Goal: Information Seeking & Learning: Learn about a topic

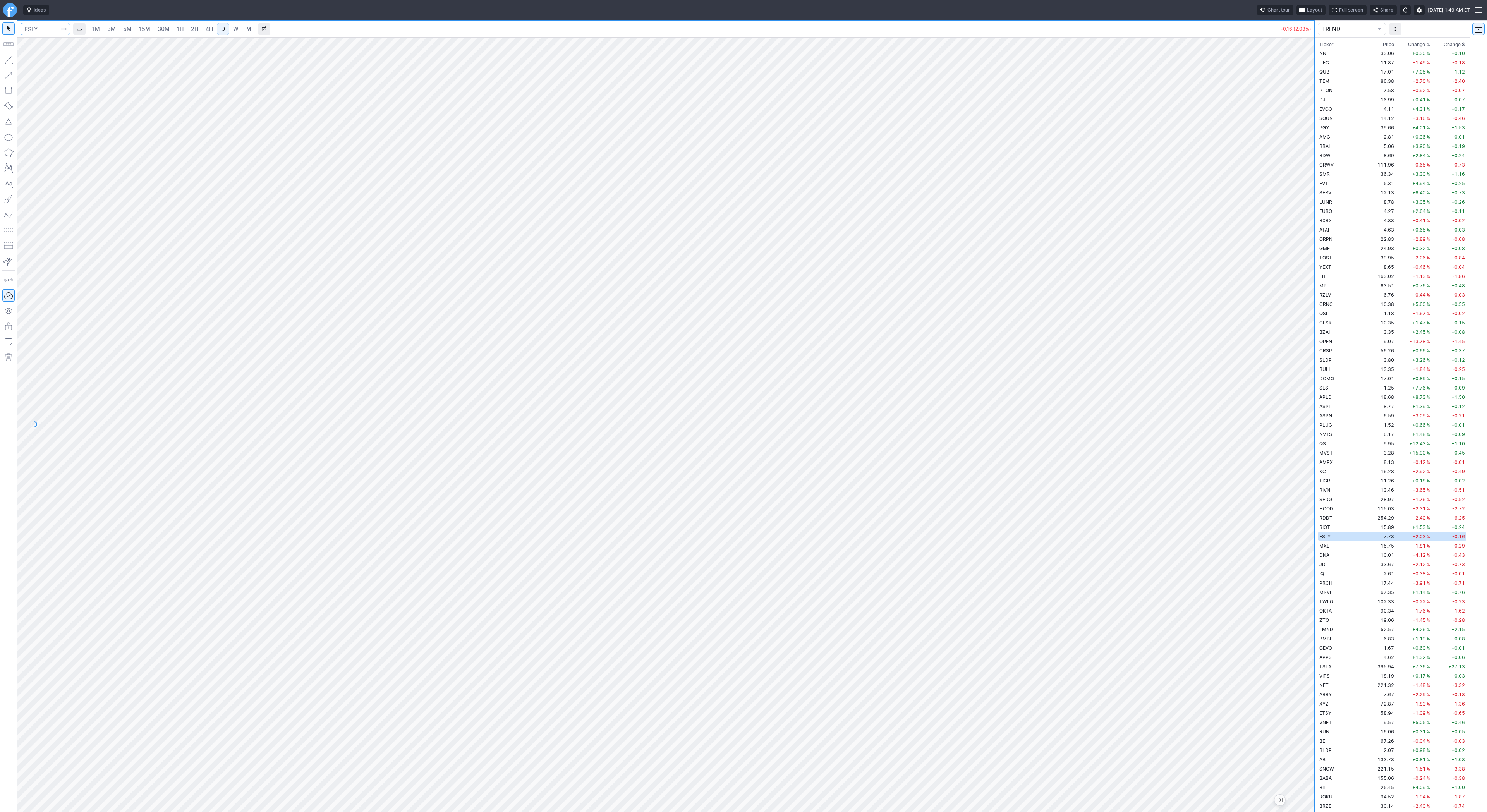
click at [35, 32] on input "Search" at bounding box center [45, 29] width 50 height 12
type input "eth"
click at [76, 142] on span "ereum / USD" at bounding box center [73, 143] width 27 height 6
click at [130, 27] on span "5M" at bounding box center [127, 29] width 8 height 7
click at [168, 32] on link "30M" at bounding box center [163, 29] width 19 height 12
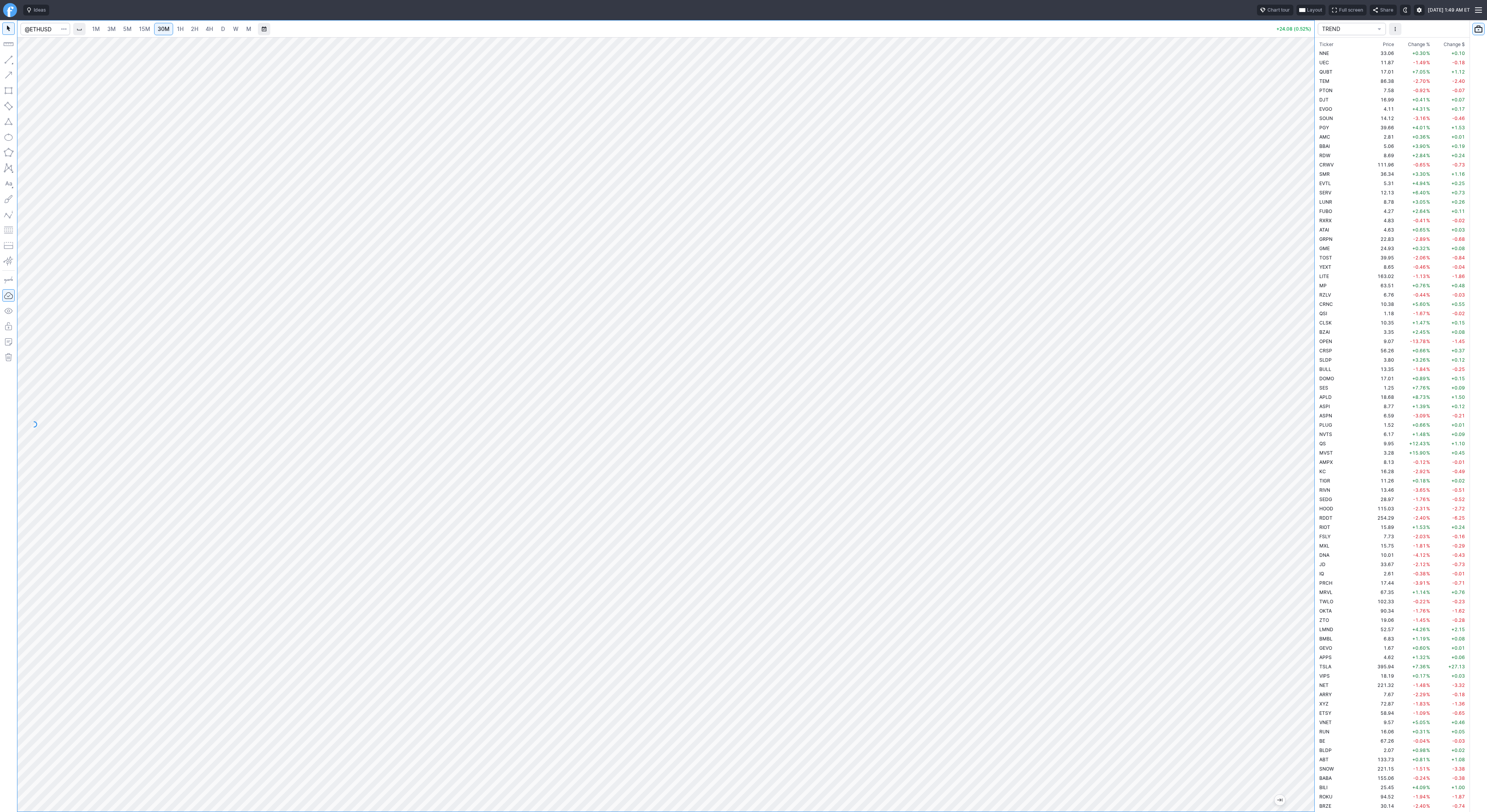
click at [177, 25] on span "1H" at bounding box center [180, 29] width 7 height 8
click at [44, 27] on input "Search" at bounding box center [45, 29] width 50 height 12
type input "@"
type input "@er2"
click at [1327, 127] on span "PGY" at bounding box center [1324, 128] width 10 height 6
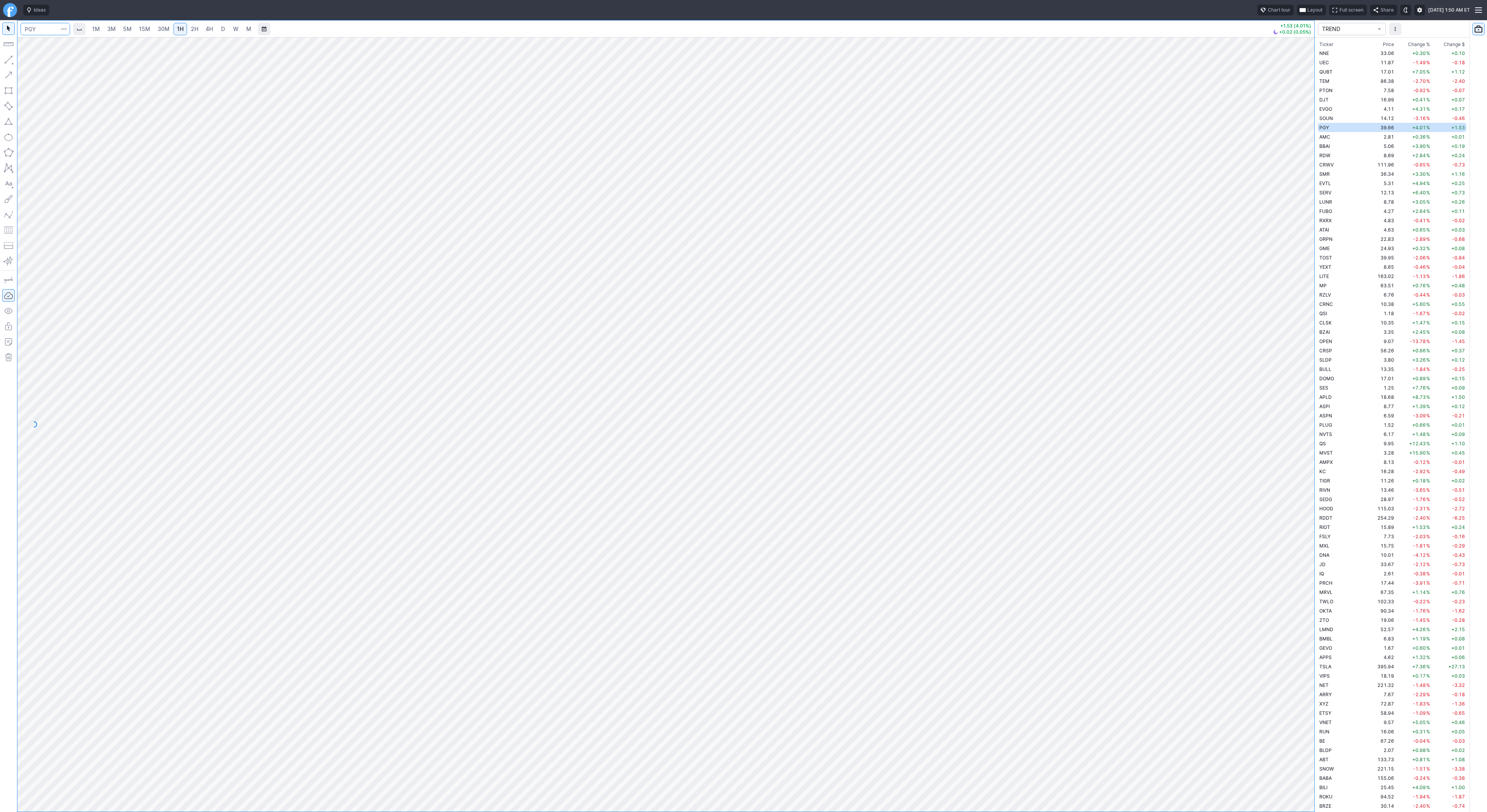
click at [45, 29] on input "Search" at bounding box center [45, 29] width 50 height 12
type input "fubo"
click at [62, 44] on span "TV Inc" at bounding box center [69, 45] width 14 height 6
click at [221, 26] on span "D" at bounding box center [223, 29] width 4 height 7
click at [233, 32] on span "W" at bounding box center [235, 29] width 5 height 7
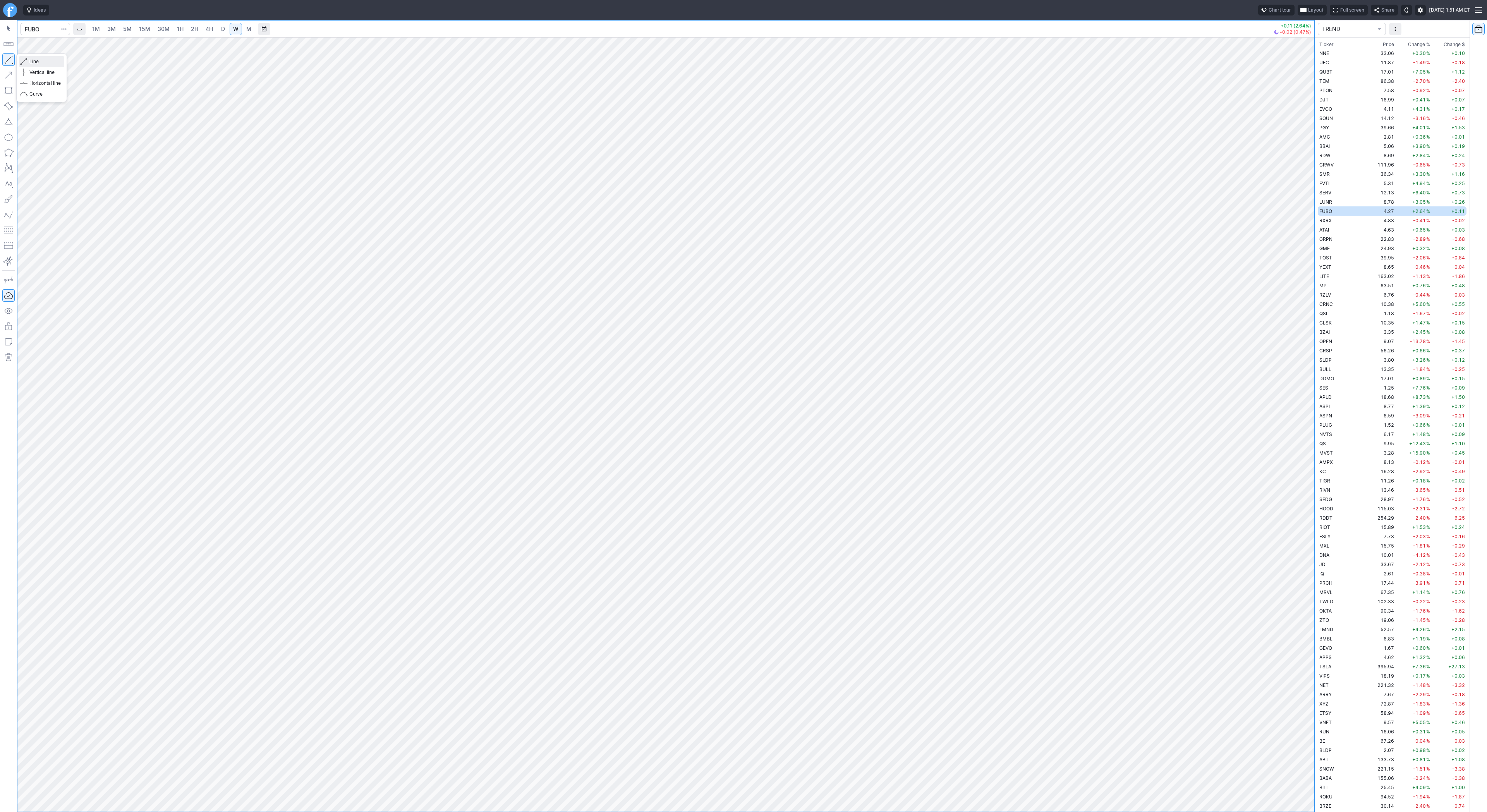
click at [25, 61] on span "button" at bounding box center [25, 62] width 5 height 11
click at [28, 61] on button "Line" at bounding box center [41, 62] width 45 height 11
click at [41, 64] on span "Line" at bounding box center [45, 61] width 32 height 8
click at [9, 55] on button "button" at bounding box center [8, 59] width 12 height 12
click at [220, 30] on span "D" at bounding box center [223, 29] width 5 height 8
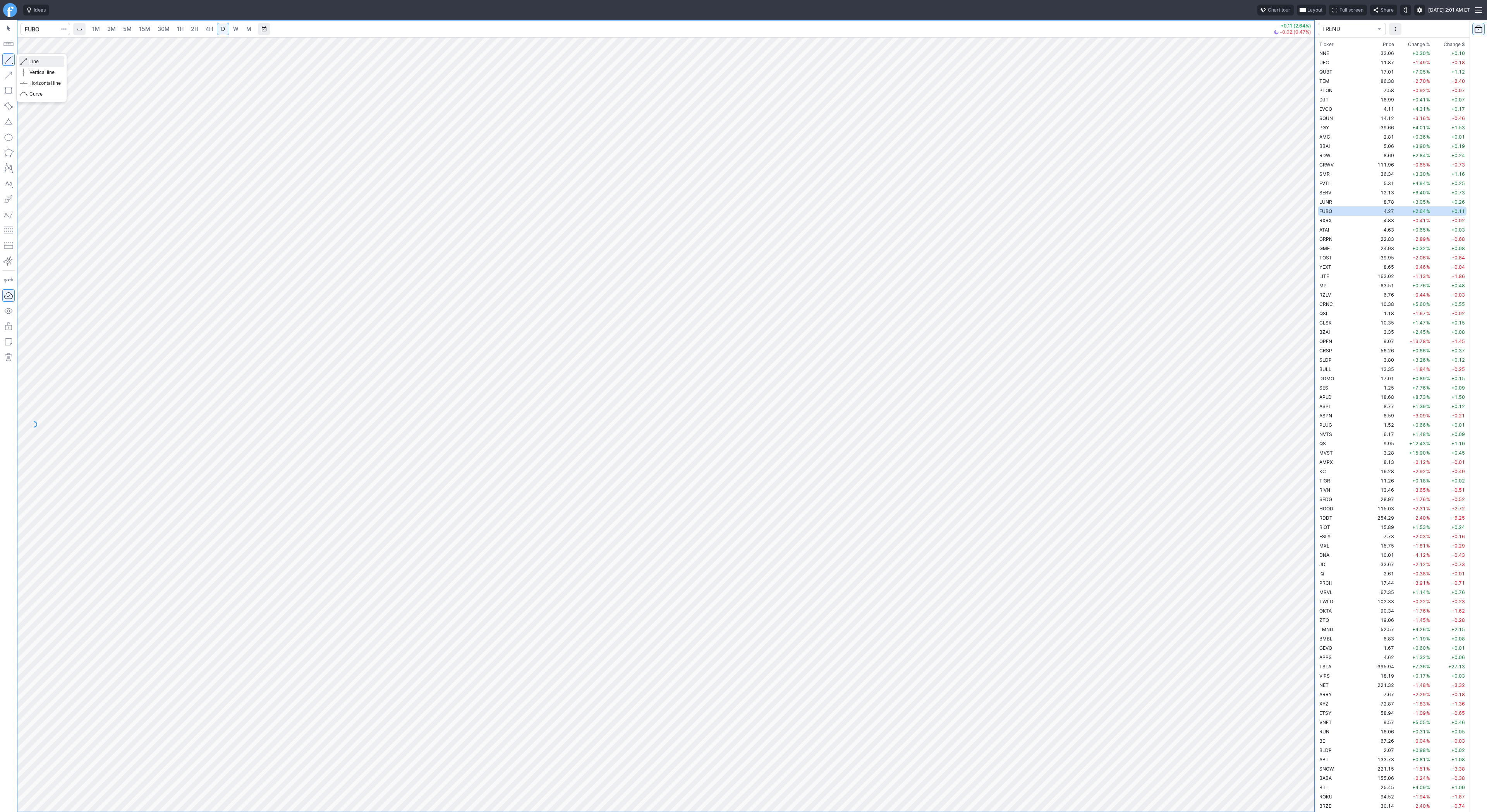
click at [41, 61] on span "Line" at bounding box center [45, 61] width 32 height 8
click at [44, 62] on span "Line" at bounding box center [45, 61] width 32 height 8
click at [30, 59] on span "Line" at bounding box center [45, 61] width 32 height 8
click at [30, 61] on span "Line" at bounding box center [45, 61] width 32 height 8
click at [37, 26] on input "Search" at bounding box center [45, 29] width 50 height 12
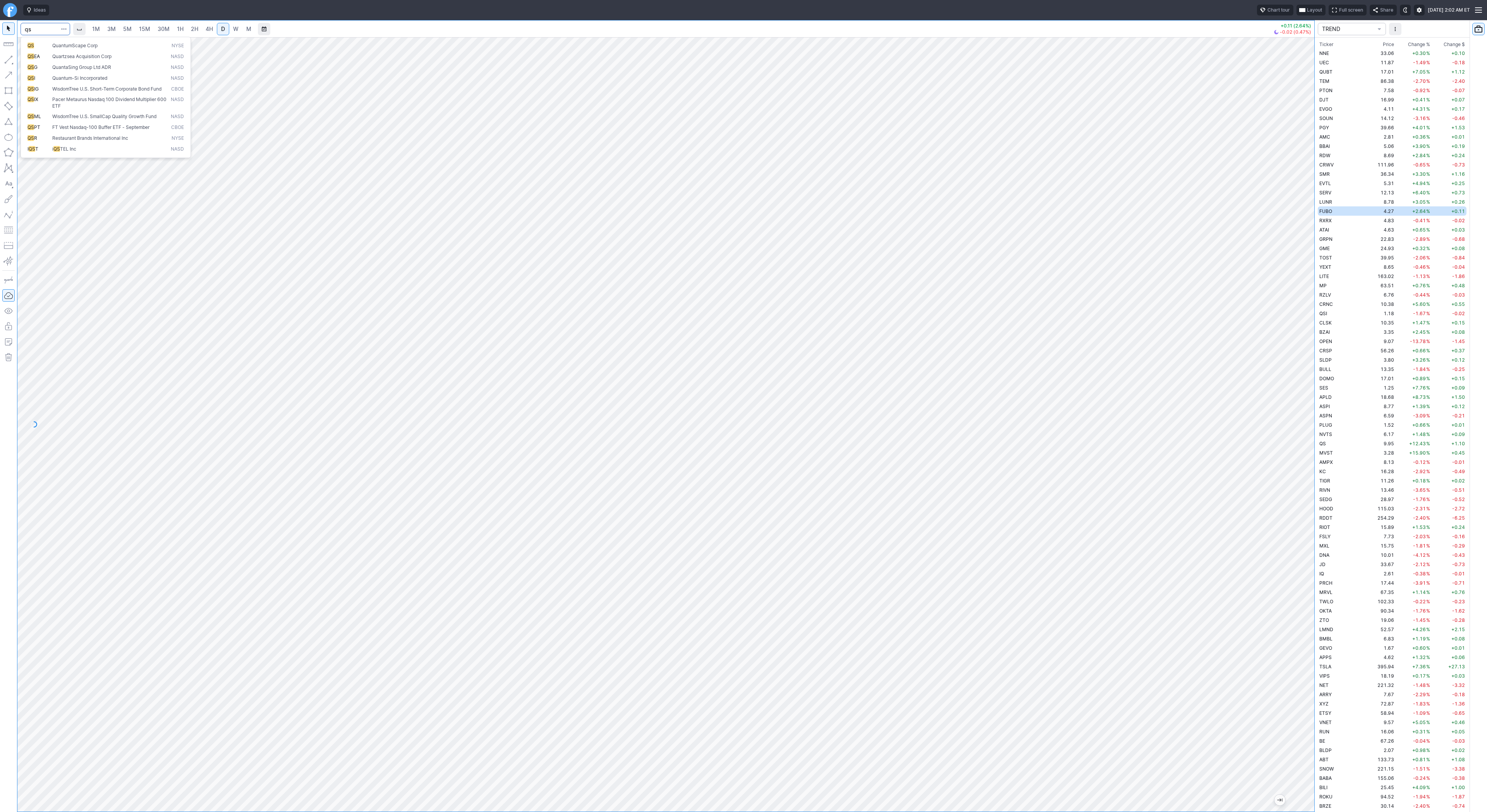
type input "qs"
click at [47, 45] on span "QS" at bounding box center [39, 45] width 25 height 7
click at [32, 62] on span "Line" at bounding box center [45, 61] width 32 height 8
click at [34, 61] on span "Line" at bounding box center [45, 61] width 32 height 8
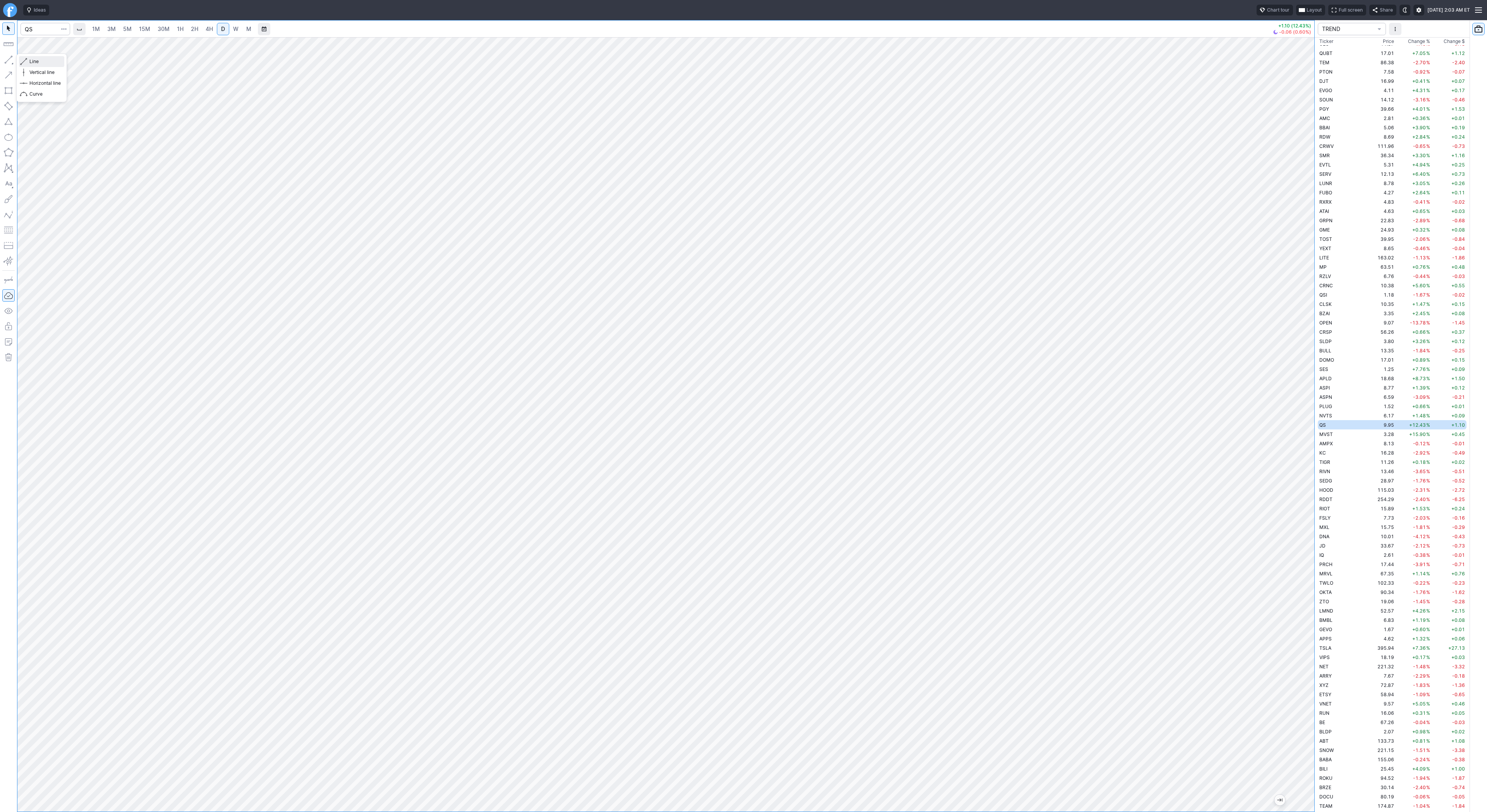
click at [49, 62] on span "Line" at bounding box center [45, 61] width 32 height 8
click at [6, 62] on button "button" at bounding box center [8, 59] width 12 height 12
click at [7, 58] on button "button" at bounding box center [8, 59] width 12 height 12
click at [111, 29] on span "3M" at bounding box center [112, 29] width 8 height 7
click at [144, 29] on span "15M" at bounding box center [144, 29] width 12 height 7
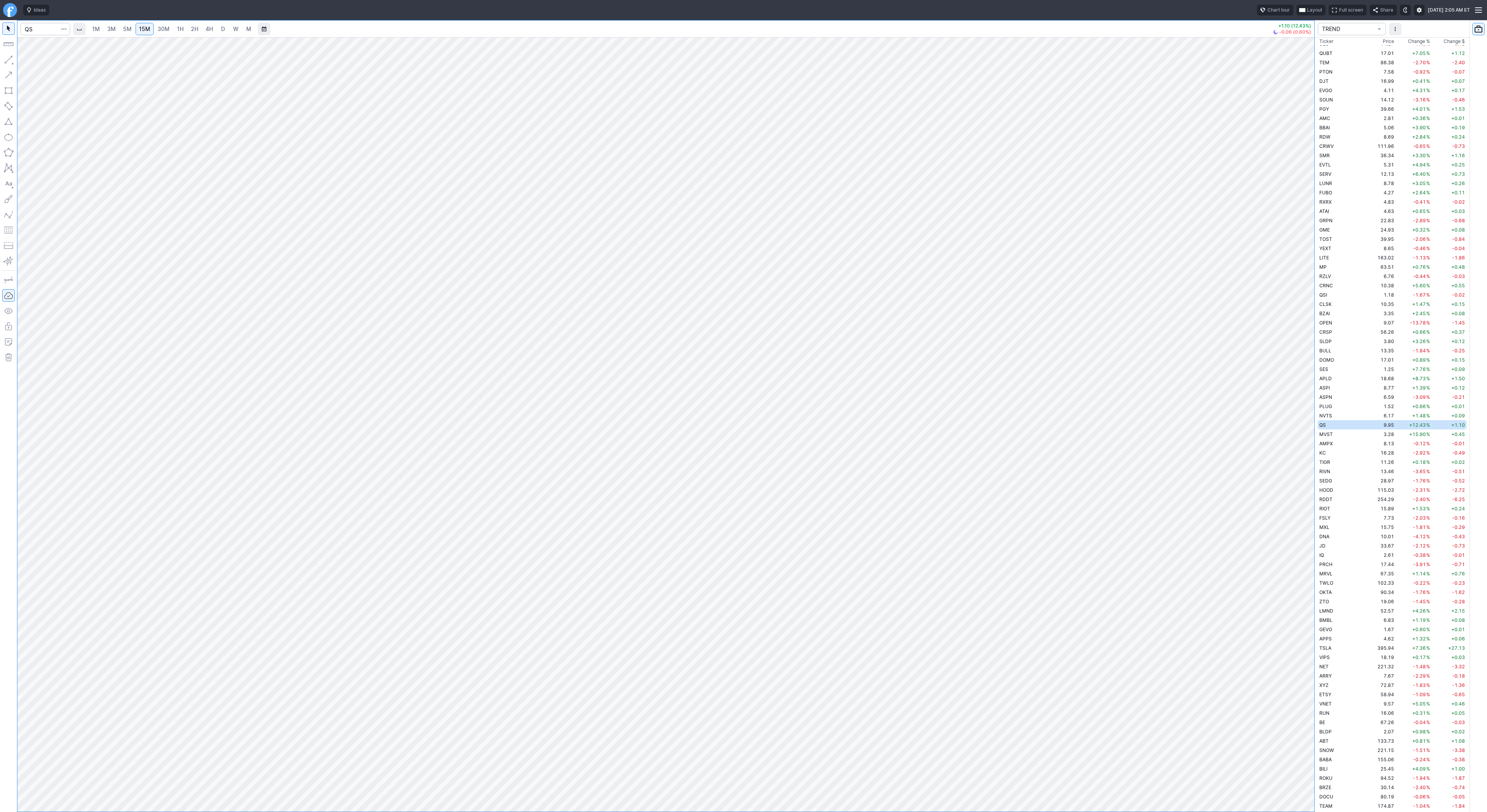
click at [115, 29] on span "3M" at bounding box center [112, 29] width 8 height 7
click at [223, 30] on span "D" at bounding box center [223, 29] width 4 height 7
click at [203, 30] on link "4H" at bounding box center [209, 29] width 15 height 12
click at [224, 29] on span "D" at bounding box center [223, 29] width 5 height 8
drag, startPoint x: 1307, startPoint y: 332, endPoint x: 1298, endPoint y: 545, distance: 213.2
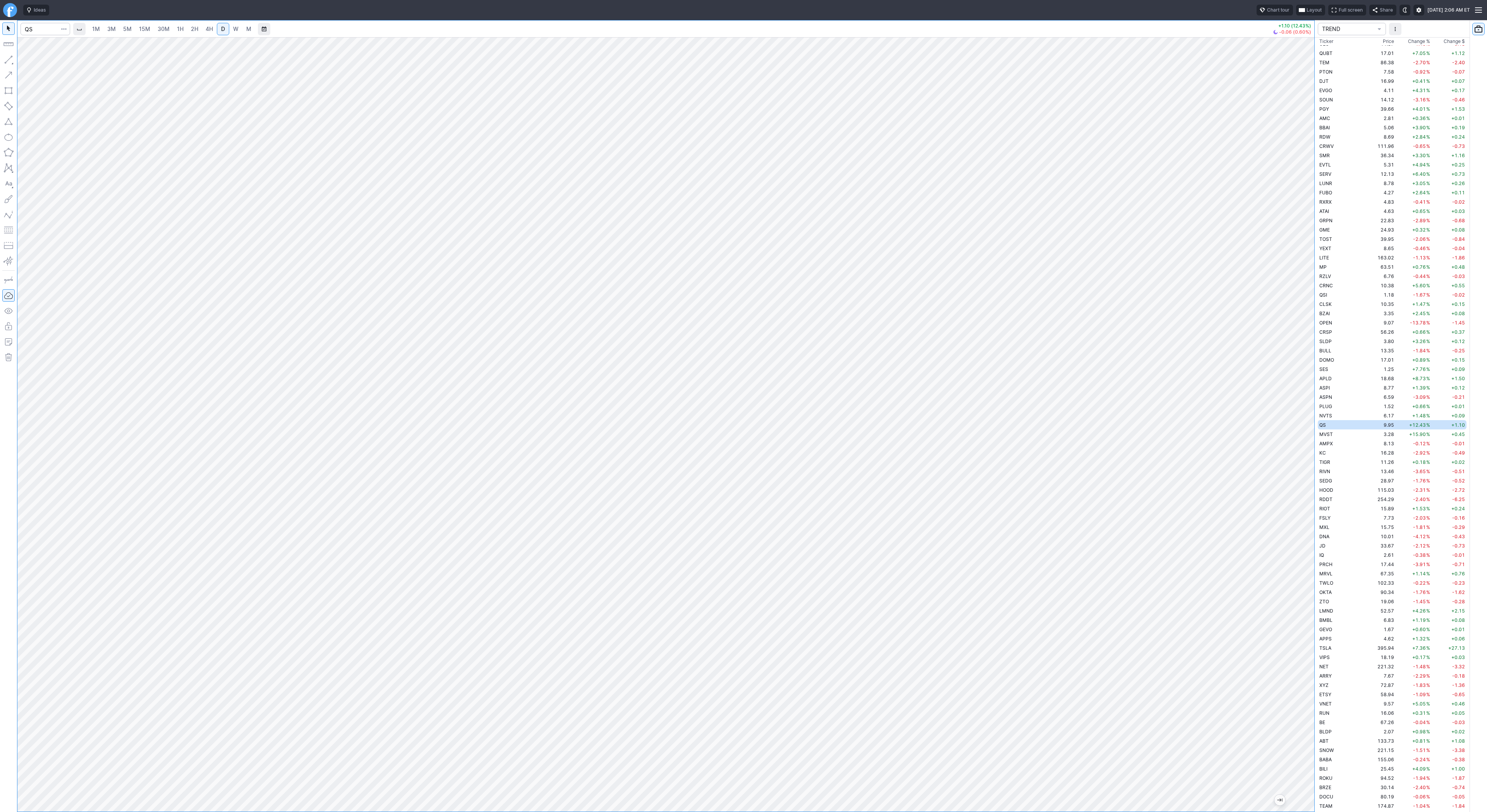
click at [1298, 545] on div at bounding box center [1306, 422] width 16 height 755
click at [29, 61] on button "Line" at bounding box center [41, 62] width 45 height 11
drag, startPoint x: 1306, startPoint y: 512, endPoint x: 1298, endPoint y: 518, distance: 10.0
click at [1300, 524] on div at bounding box center [1306, 422] width 16 height 755
click at [34, 26] on input "Search" at bounding box center [45, 29] width 50 height 12
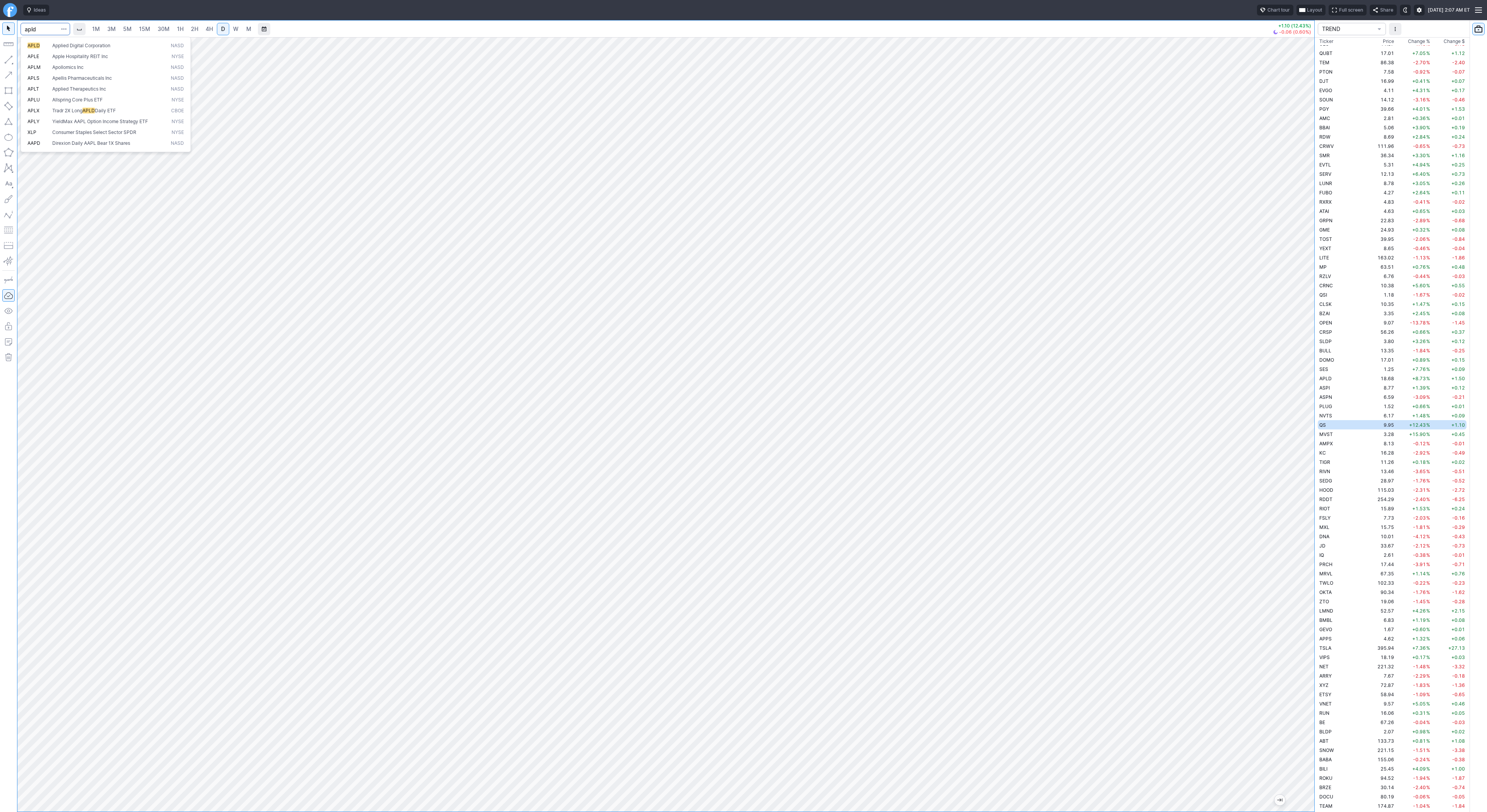
type input "apld"
click at [231, 30] on link "W" at bounding box center [236, 29] width 12 height 12
click at [217, 27] on link "D" at bounding box center [223, 29] width 12 height 12
click at [36, 32] on input "Search" at bounding box center [45, 29] width 50 height 12
click at [47, 30] on input "Search" at bounding box center [45, 29] width 50 height 12
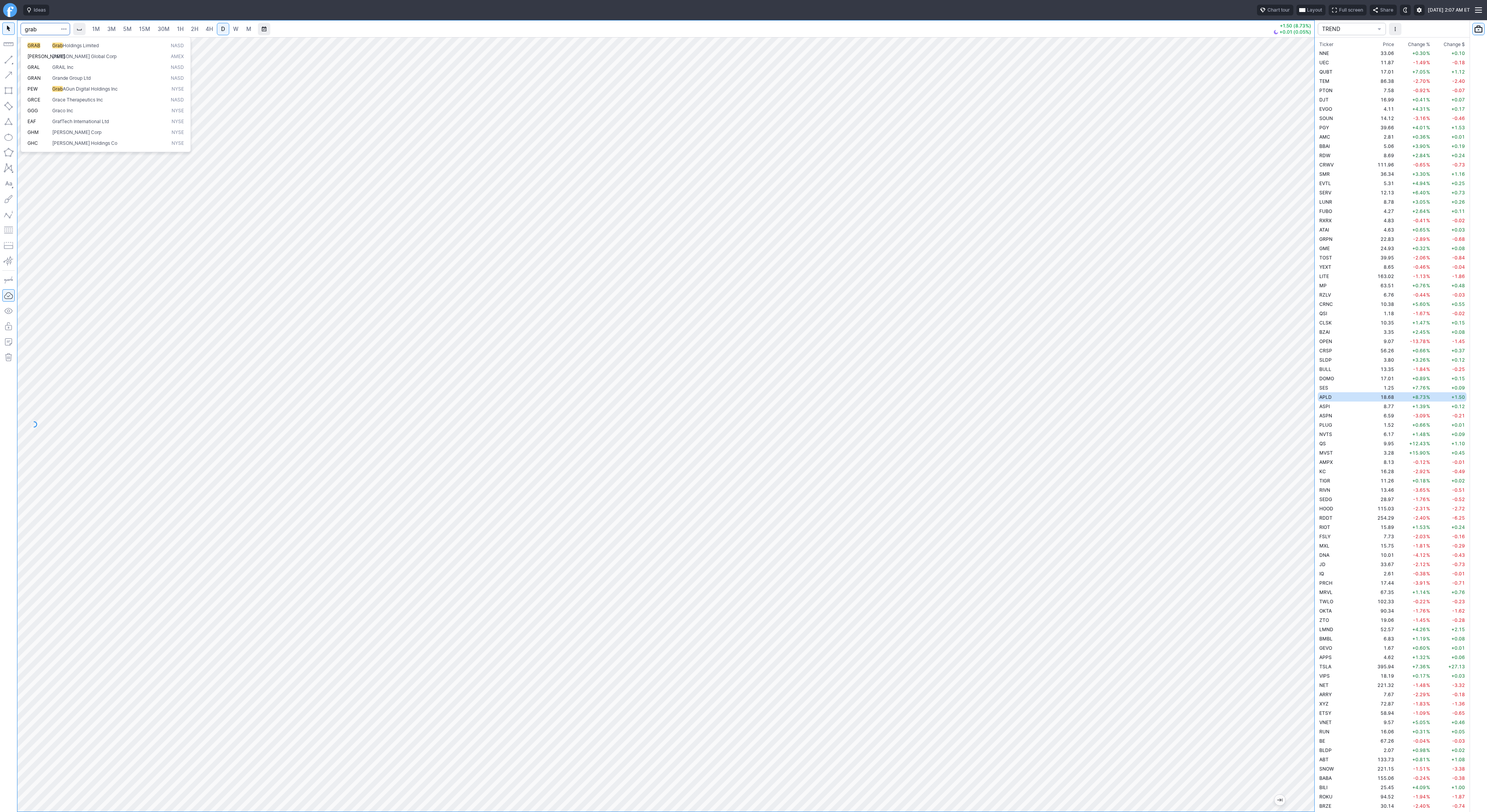
type input "grab"
click at [38, 61] on span "Line" at bounding box center [45, 61] width 32 height 8
click at [6, 59] on button "button" at bounding box center [8, 59] width 12 height 12
click at [30, 62] on span "Line" at bounding box center [45, 61] width 32 height 8
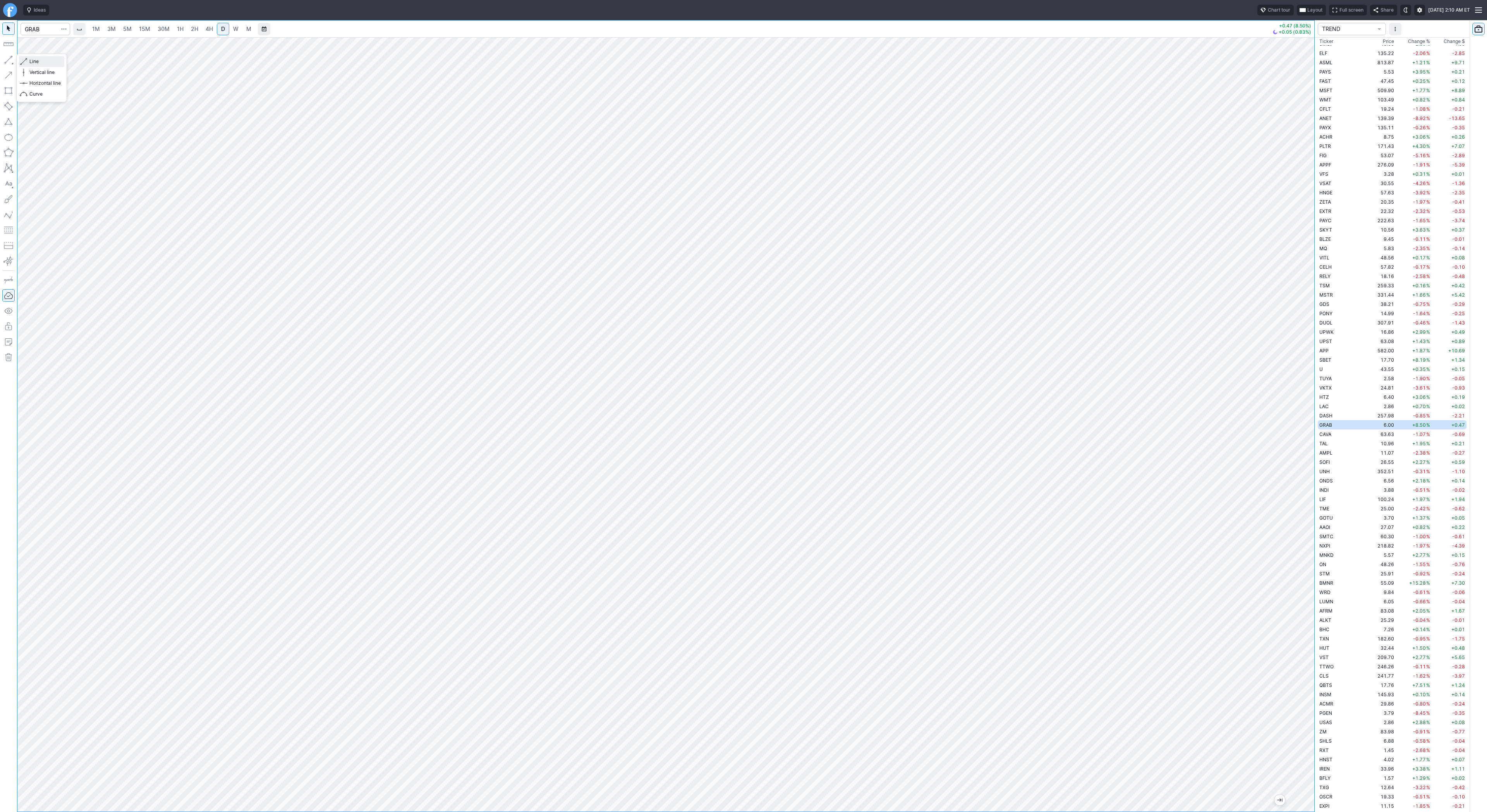
click at [25, 60] on span "button" at bounding box center [25, 62] width 5 height 11
click at [39, 29] on input "Search" at bounding box center [45, 29] width 50 height 12
type input "ses"
click at [44, 30] on input "Search" at bounding box center [45, 29] width 50 height 12
type input "qs"
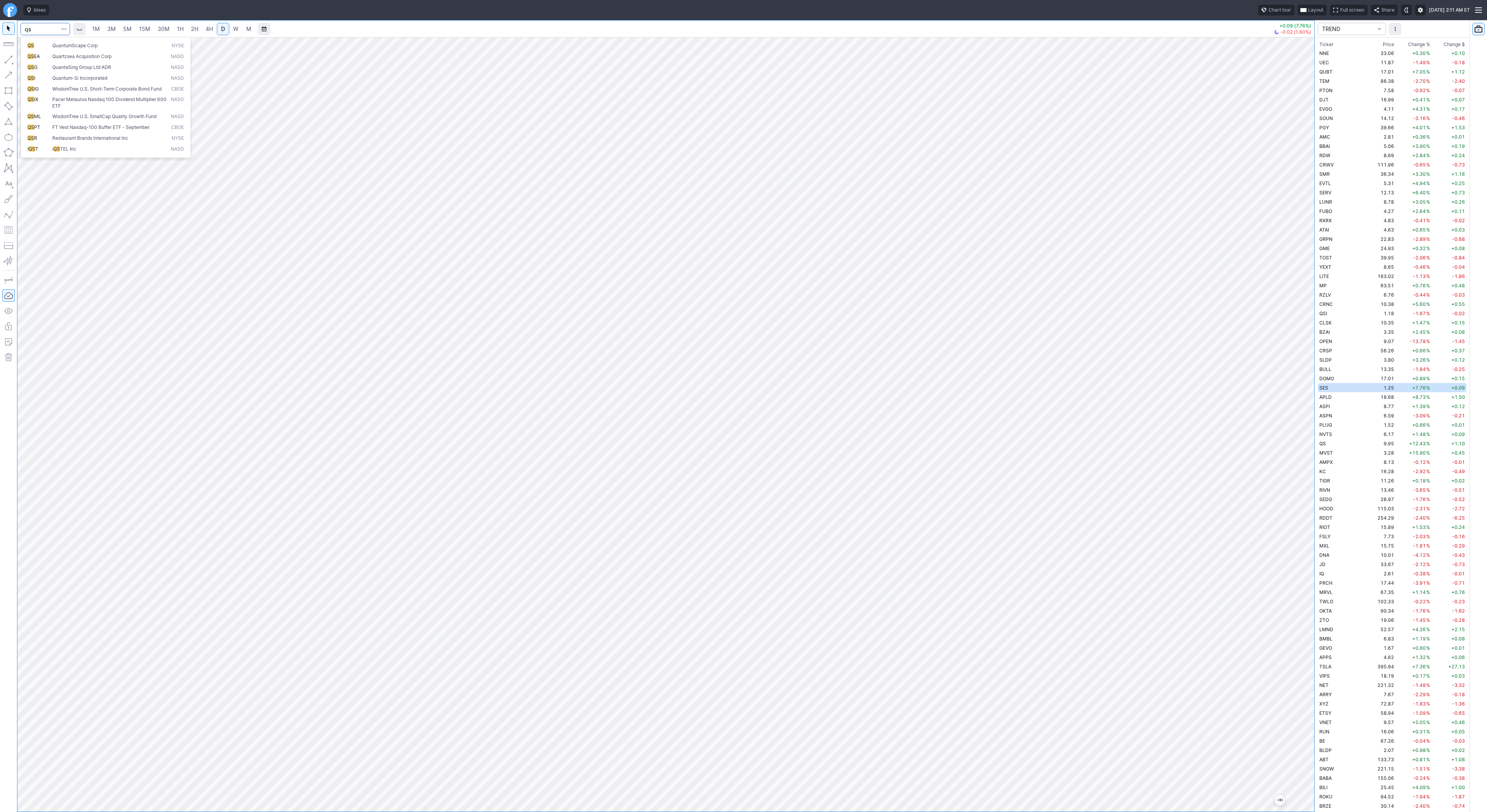
click at [67, 45] on span "QuantumScape Corp" at bounding box center [75, 45] width 45 height 6
click at [9, 62] on button "button" at bounding box center [8, 59] width 12 height 12
click at [30, 30] on input "Search" at bounding box center [45, 29] width 50 height 12
type input "fubo"
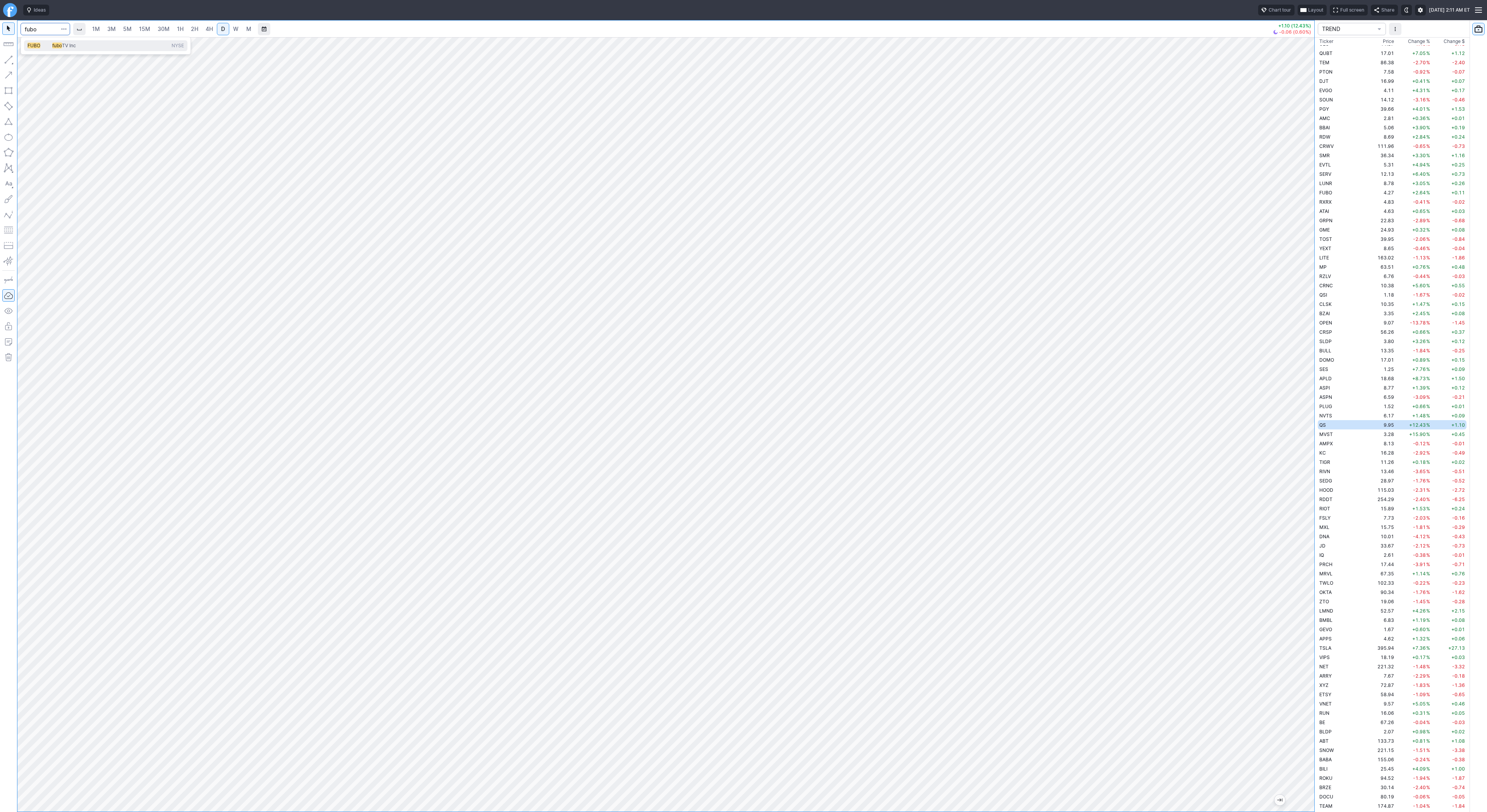
click at [36, 46] on span "FUBO" at bounding box center [33, 45] width 13 height 6
click at [30, 62] on span "Line" at bounding box center [45, 61] width 32 height 8
click at [235, 27] on span "W" at bounding box center [235, 29] width 5 height 7
click at [35, 25] on input "Search" at bounding box center [45, 29] width 50 height 12
click at [51, 31] on input "qs'" at bounding box center [45, 29] width 50 height 12
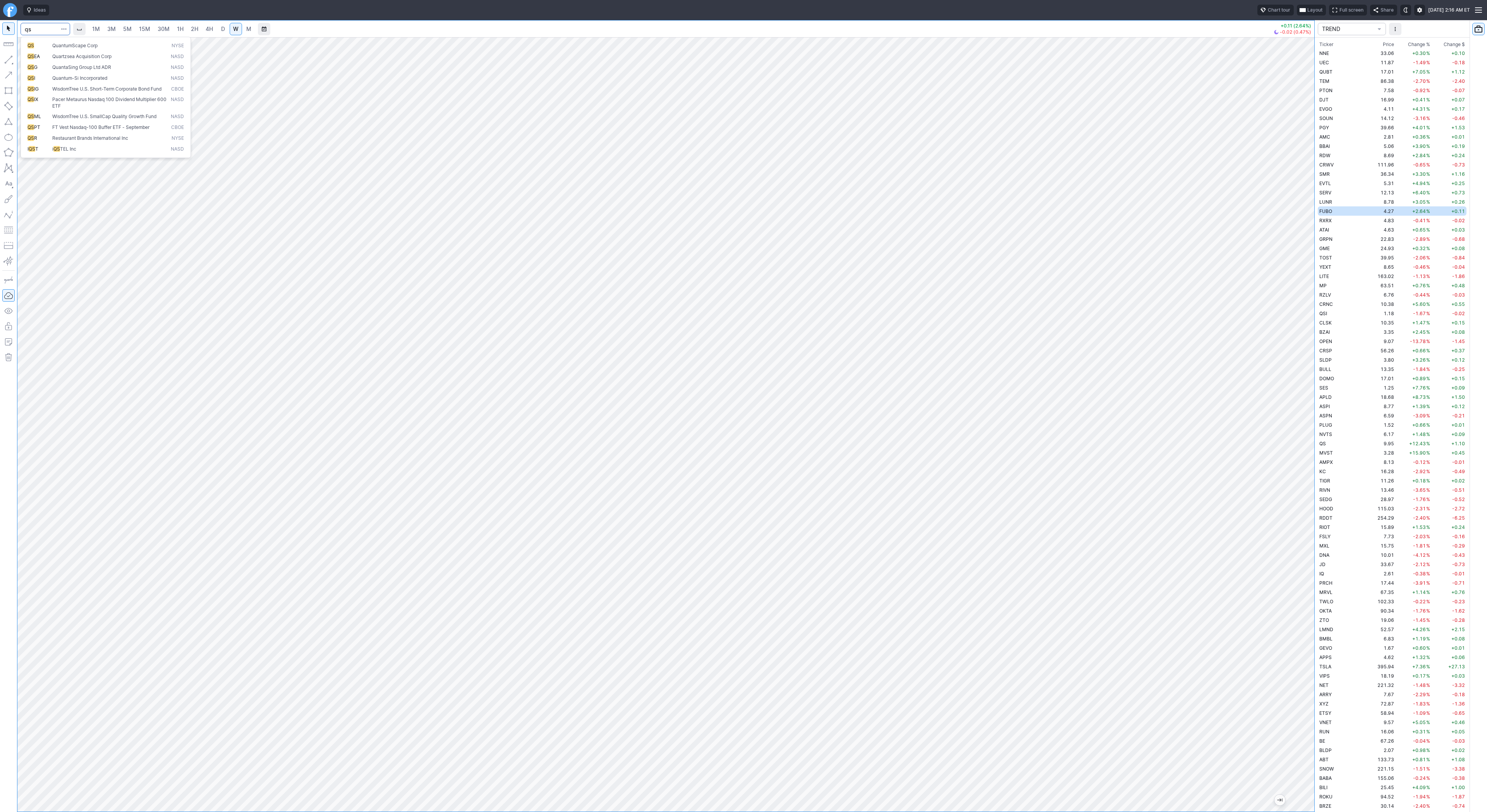
type input "qs"
click at [115, 30] on span "3M" at bounding box center [112, 29] width 8 height 7
click at [168, 27] on link "30M" at bounding box center [163, 29] width 19 height 12
click at [215, 30] on link "4H" at bounding box center [209, 29] width 15 height 12
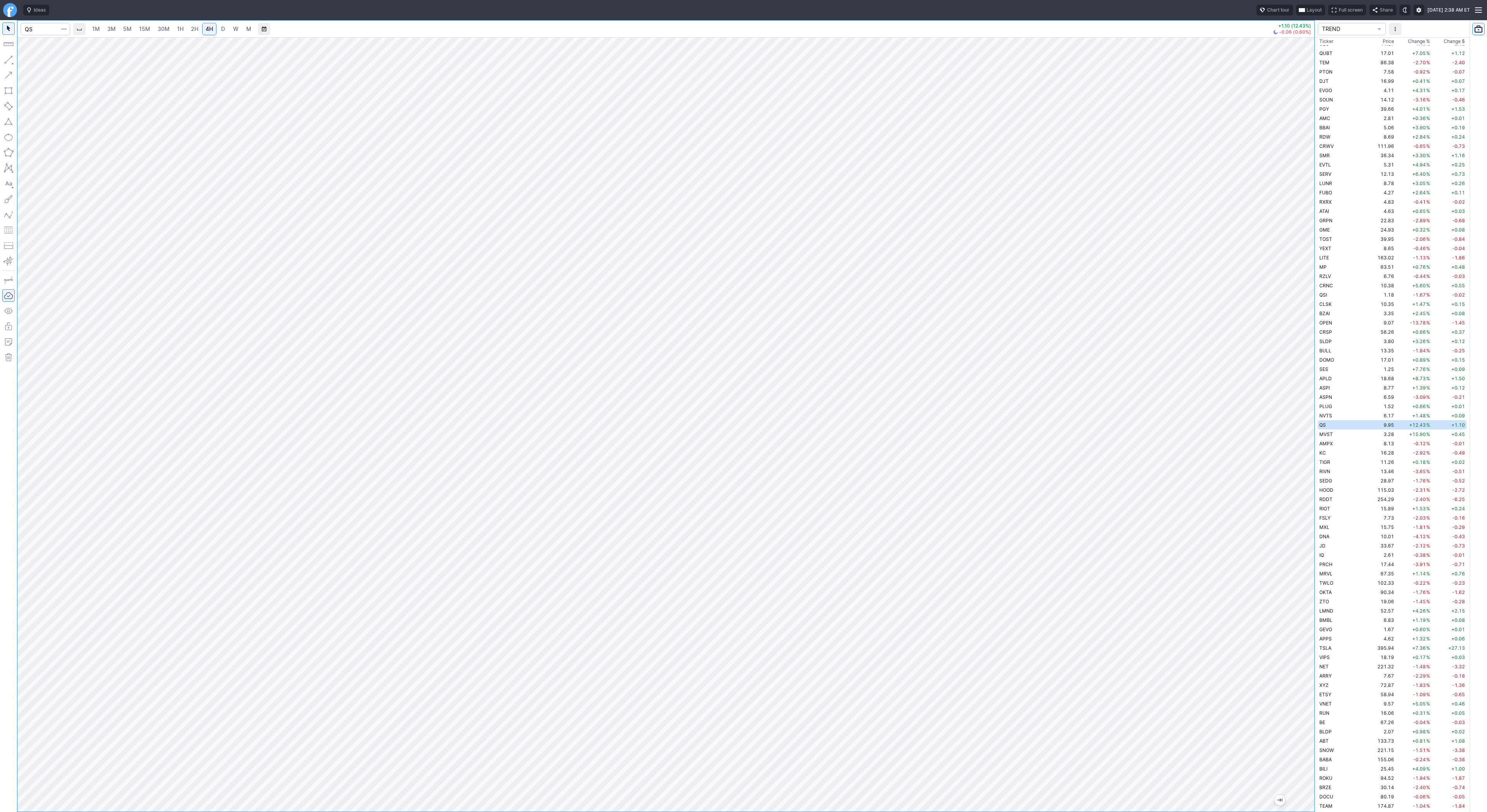
click at [191, 27] on span "2H" at bounding box center [195, 29] width 7 height 7
click at [8, 59] on button "button" at bounding box center [8, 59] width 12 height 12
click at [25, 62] on span "button" at bounding box center [25, 62] width 5 height 11
click at [1327, 454] on td "KC" at bounding box center [1342, 452] width 49 height 9
click at [1328, 445] on span "AMPX" at bounding box center [1326, 444] width 13 height 6
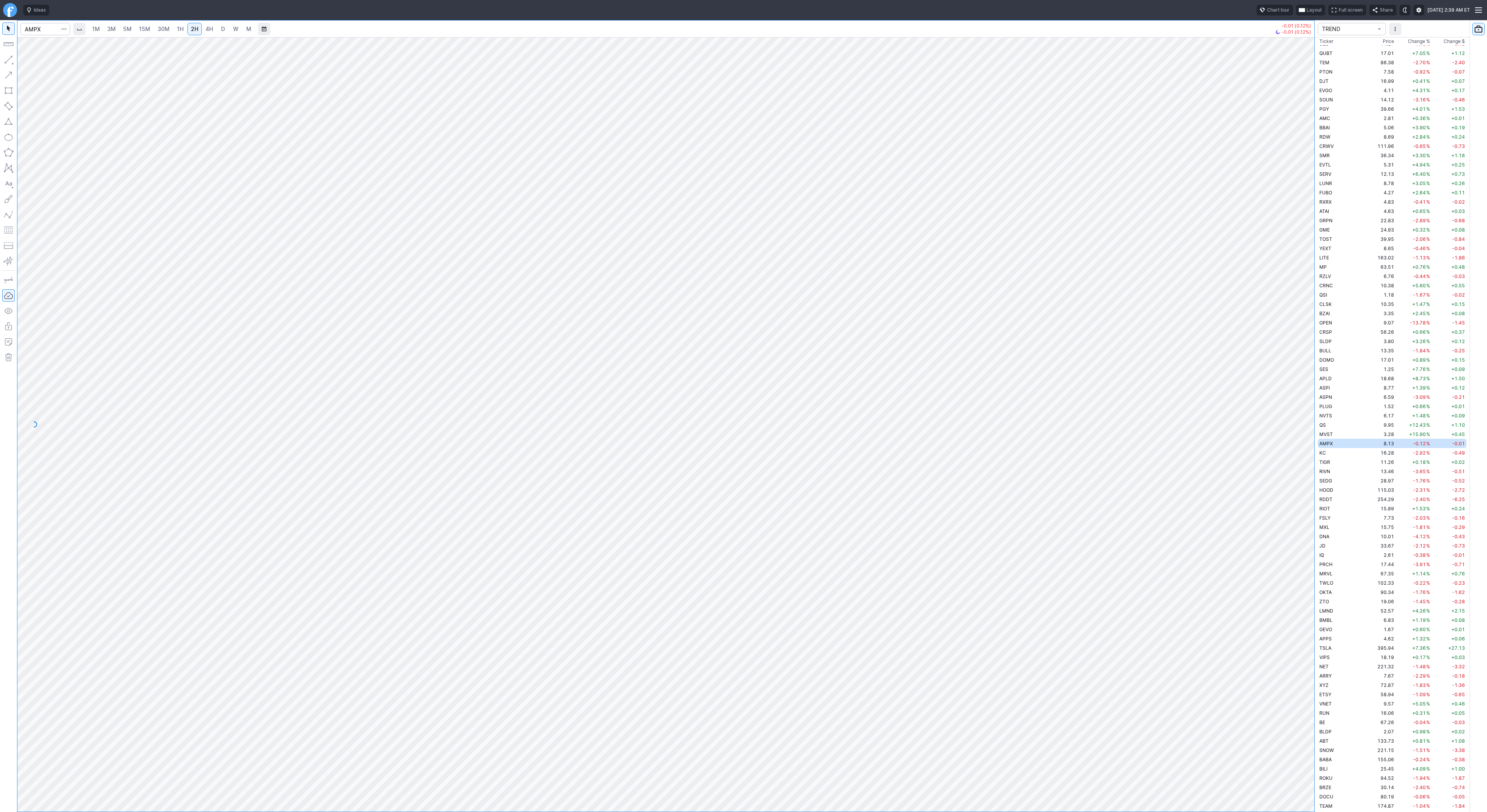
click at [10, 13] on link "Finviz.com" at bounding box center [10, 10] width 14 height 14
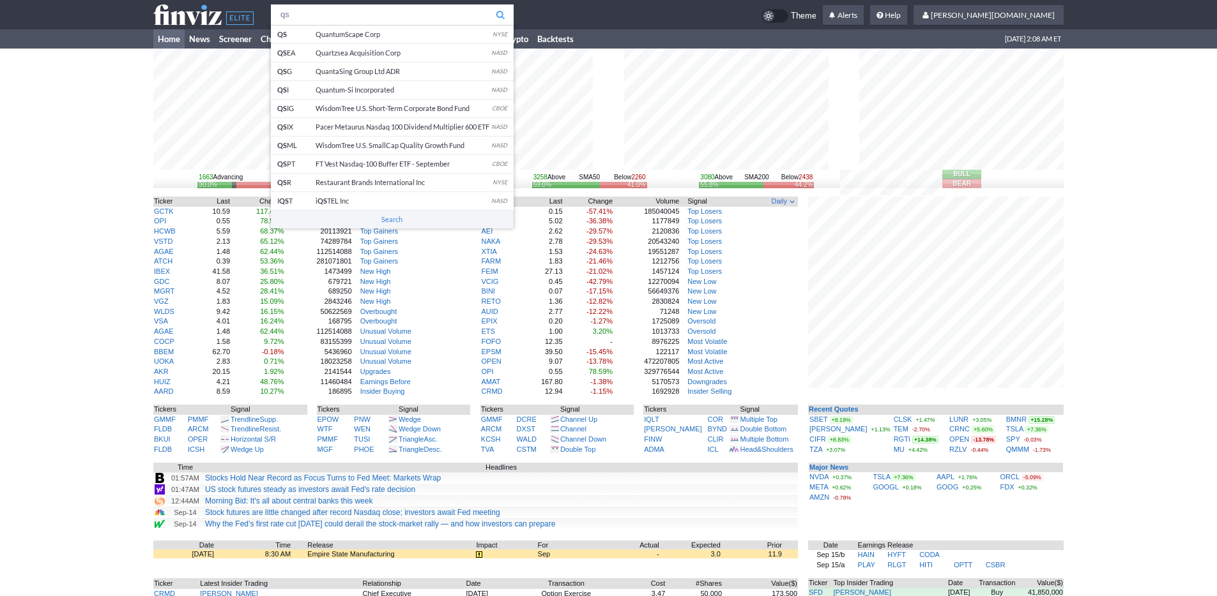
type input "qs"
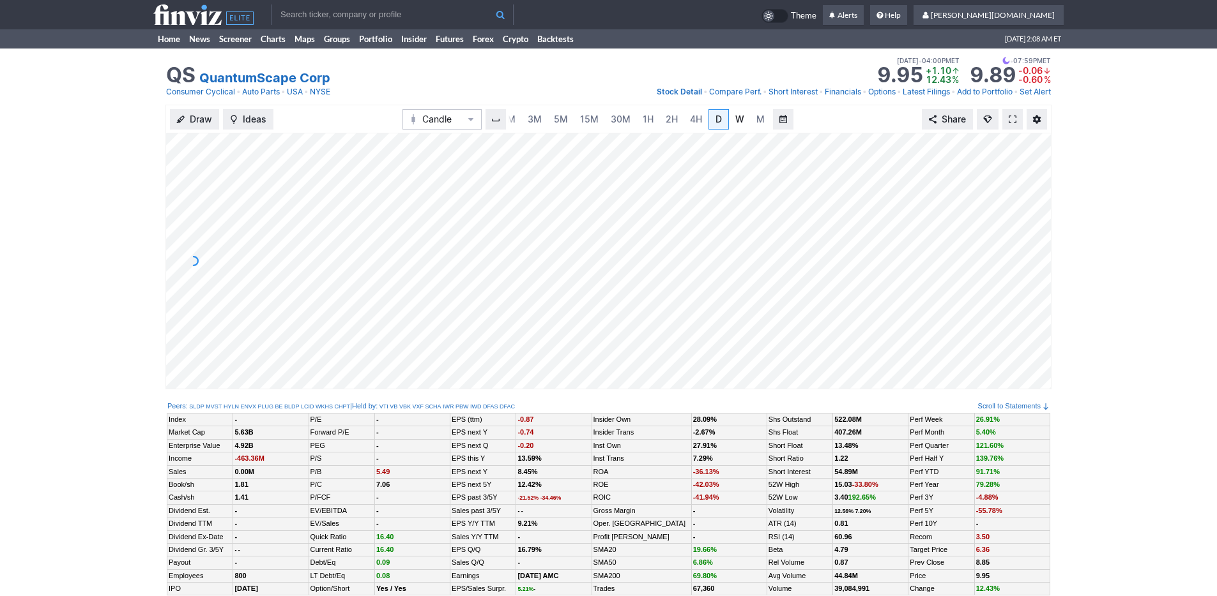
click at [731, 119] on link "W" at bounding box center [739, 119] width 20 height 20
click at [537, 119] on span "3M" at bounding box center [534, 119] width 14 height 11
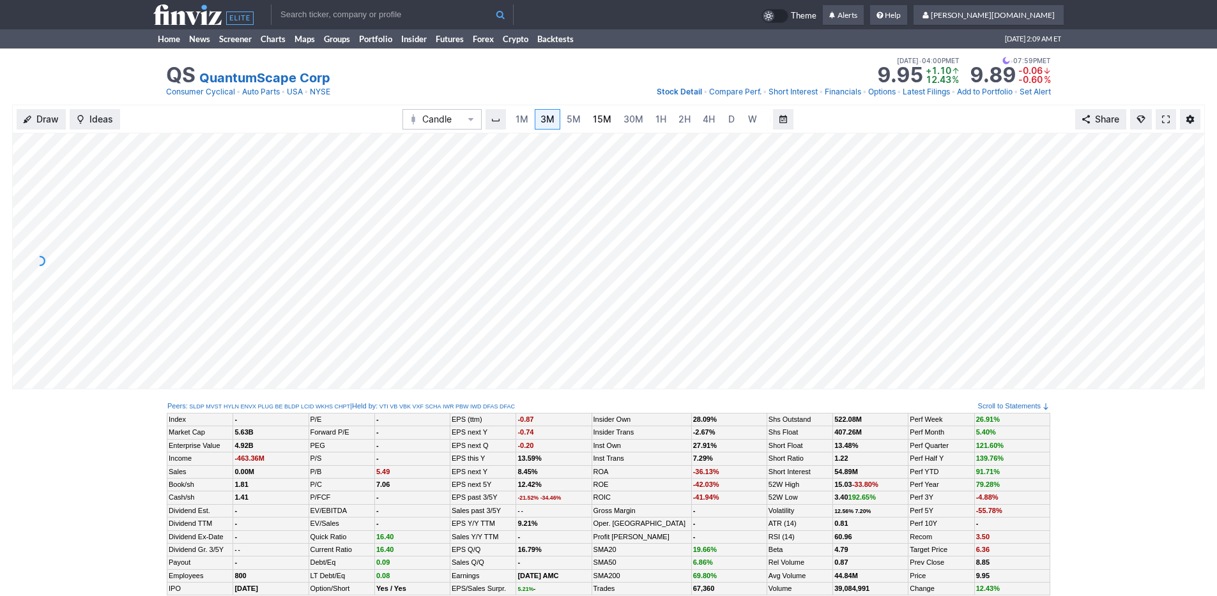
click at [593, 123] on span "15M" at bounding box center [602, 119] width 19 height 11
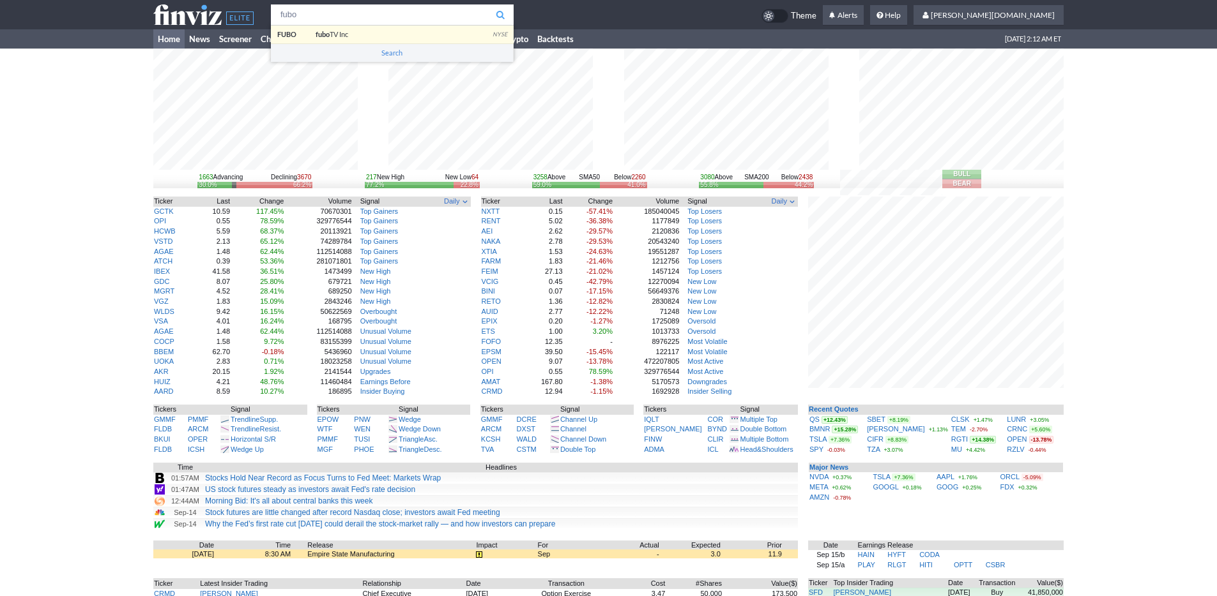
type input "fubo"
click at [454, 33] on body "fubo FUBO fubo TV Inc NYSE Search Theme Alerts" at bounding box center [608, 398] width 1217 height 797
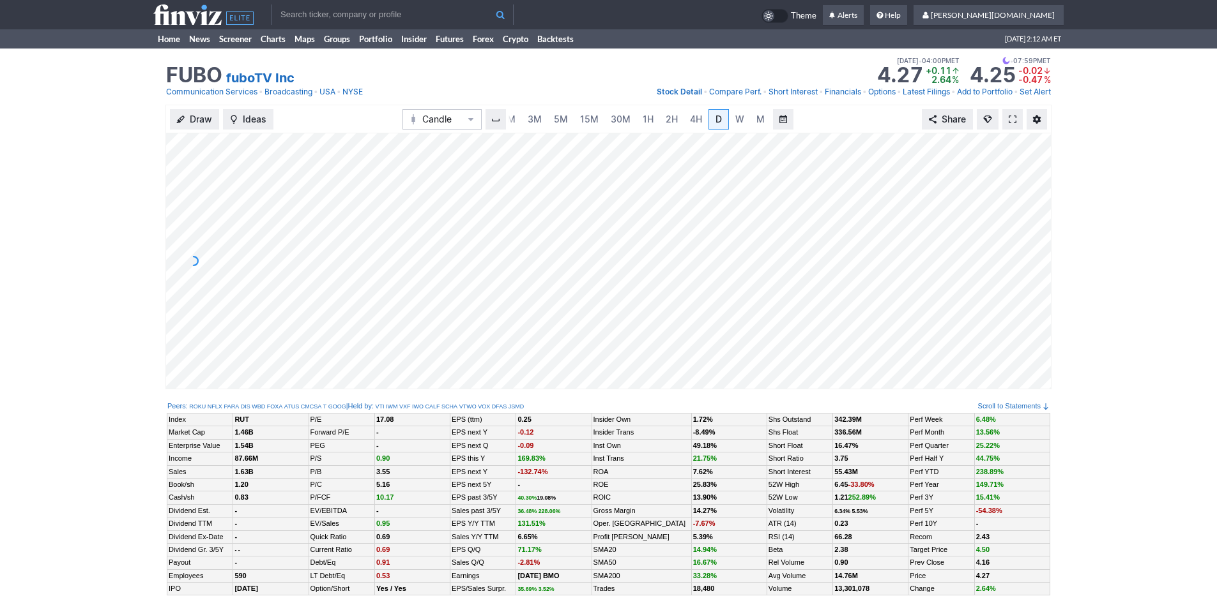
click at [383, 14] on input "text" at bounding box center [392, 14] width 243 height 20
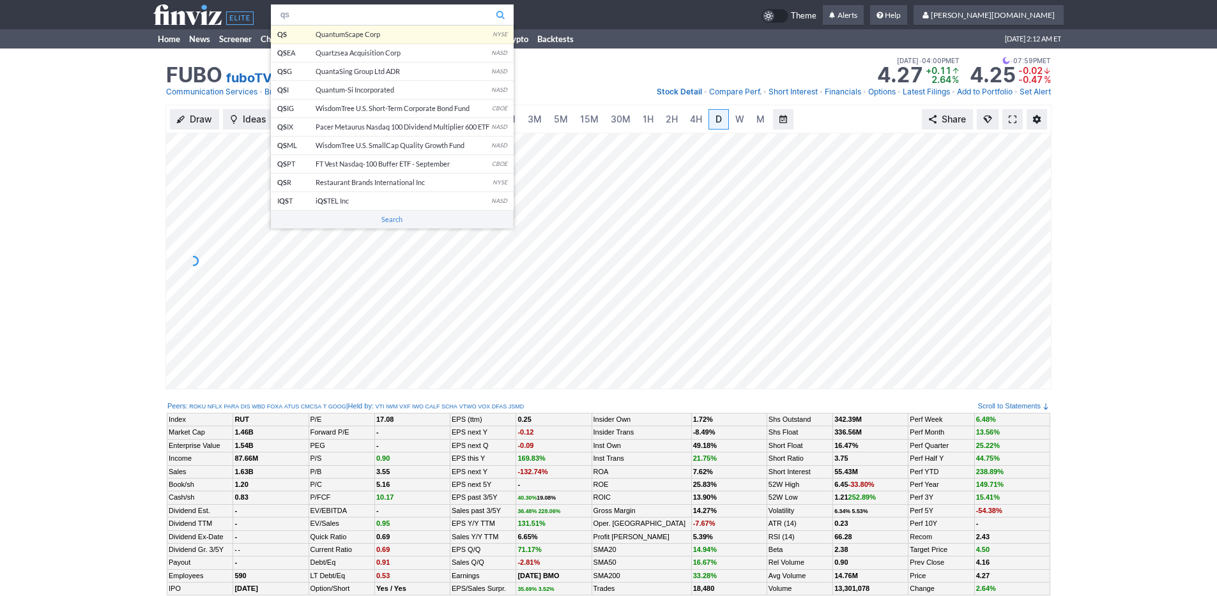
type input "qs"
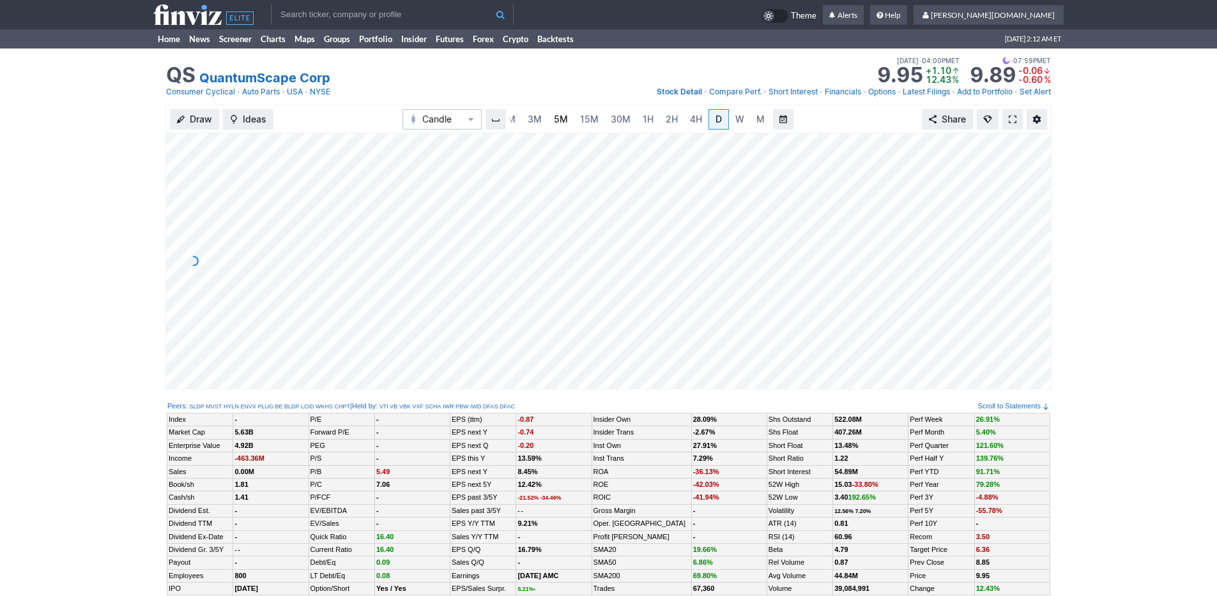
click at [549, 120] on link "5M" at bounding box center [561, 119] width 26 height 20
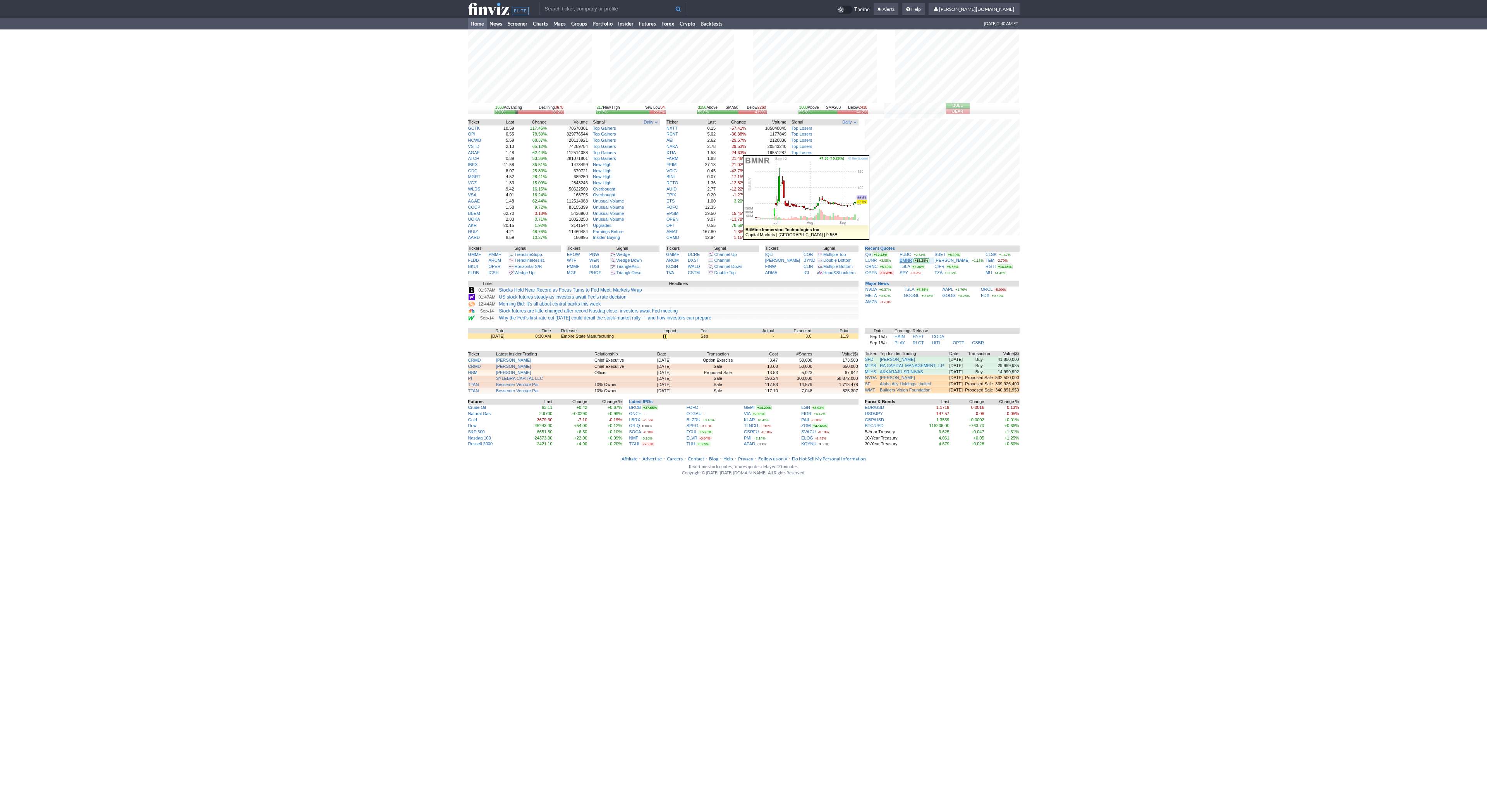
click at [909, 262] on link "BMNR" at bounding box center [905, 260] width 12 height 5
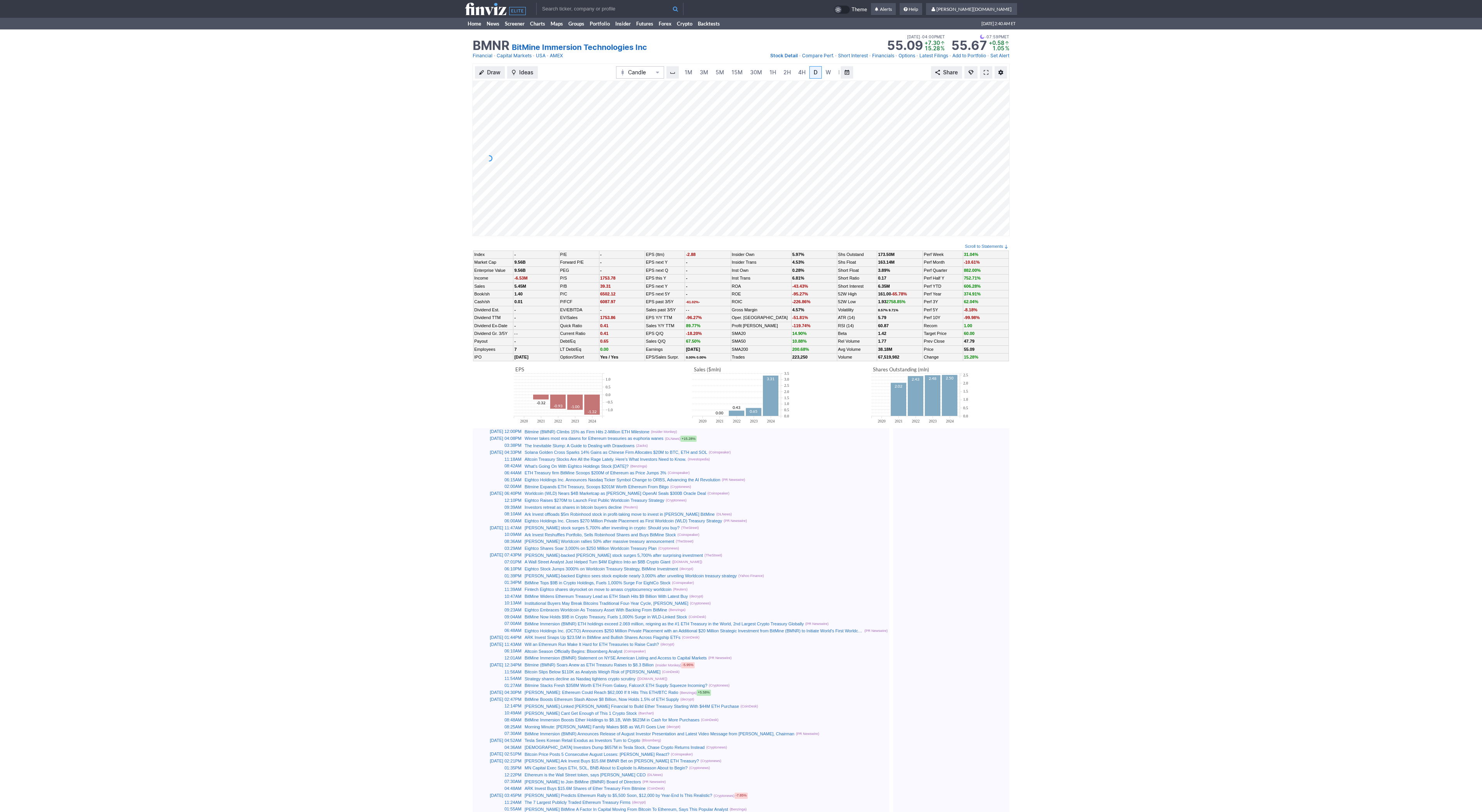
scroll to position [0, 8]
click at [983, 72] on span at bounding box center [986, 72] width 5 height 6
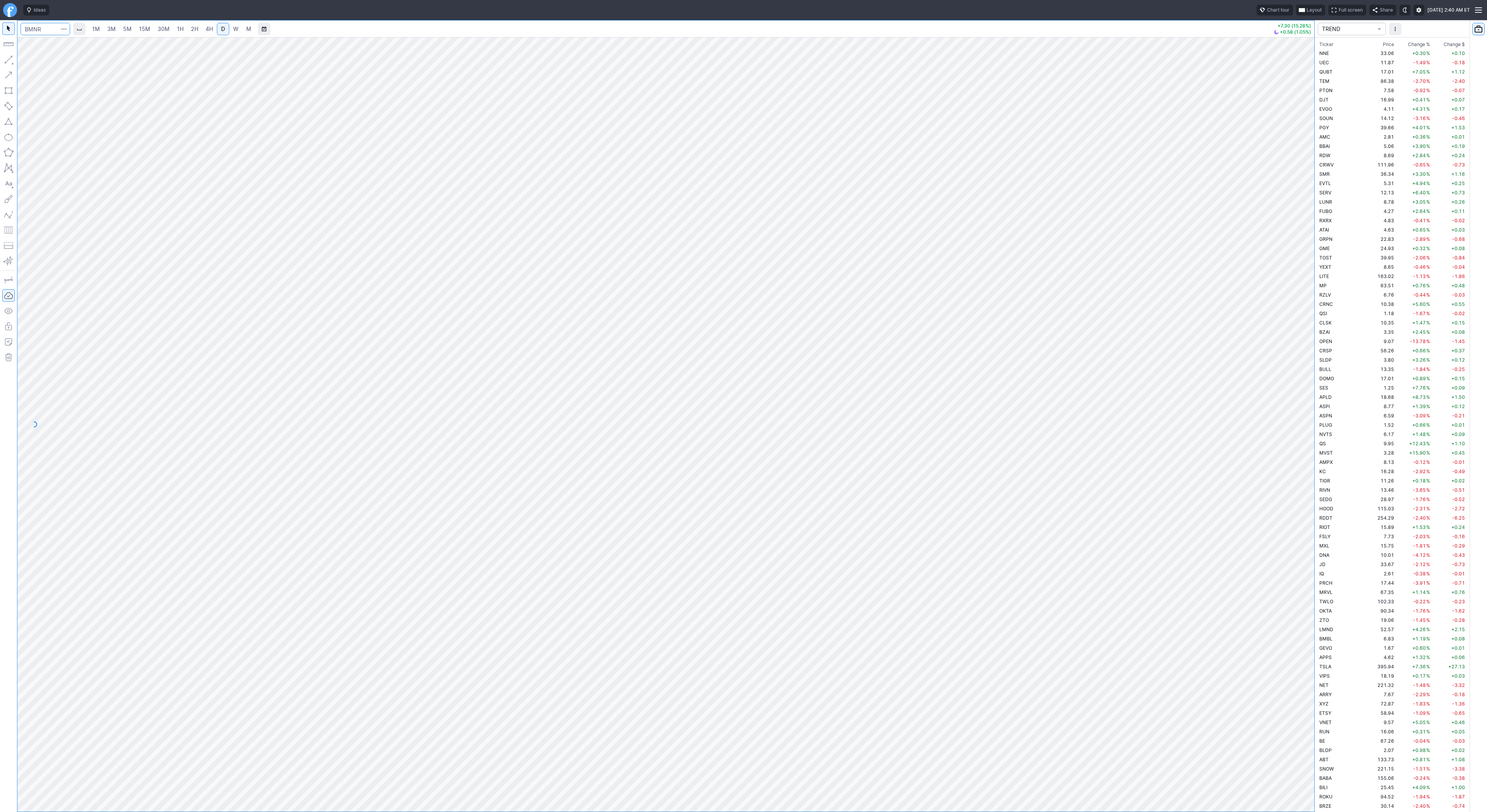
click at [45, 30] on input "Search" at bounding box center [45, 29] width 50 height 12
type input "eth"
click at [87, 143] on span "ereum / USD" at bounding box center [73, 143] width 27 height 6
click at [114, 25] on span "3M" at bounding box center [112, 29] width 8 height 7
click at [154, 33] on link "30M" at bounding box center [163, 29] width 19 height 12
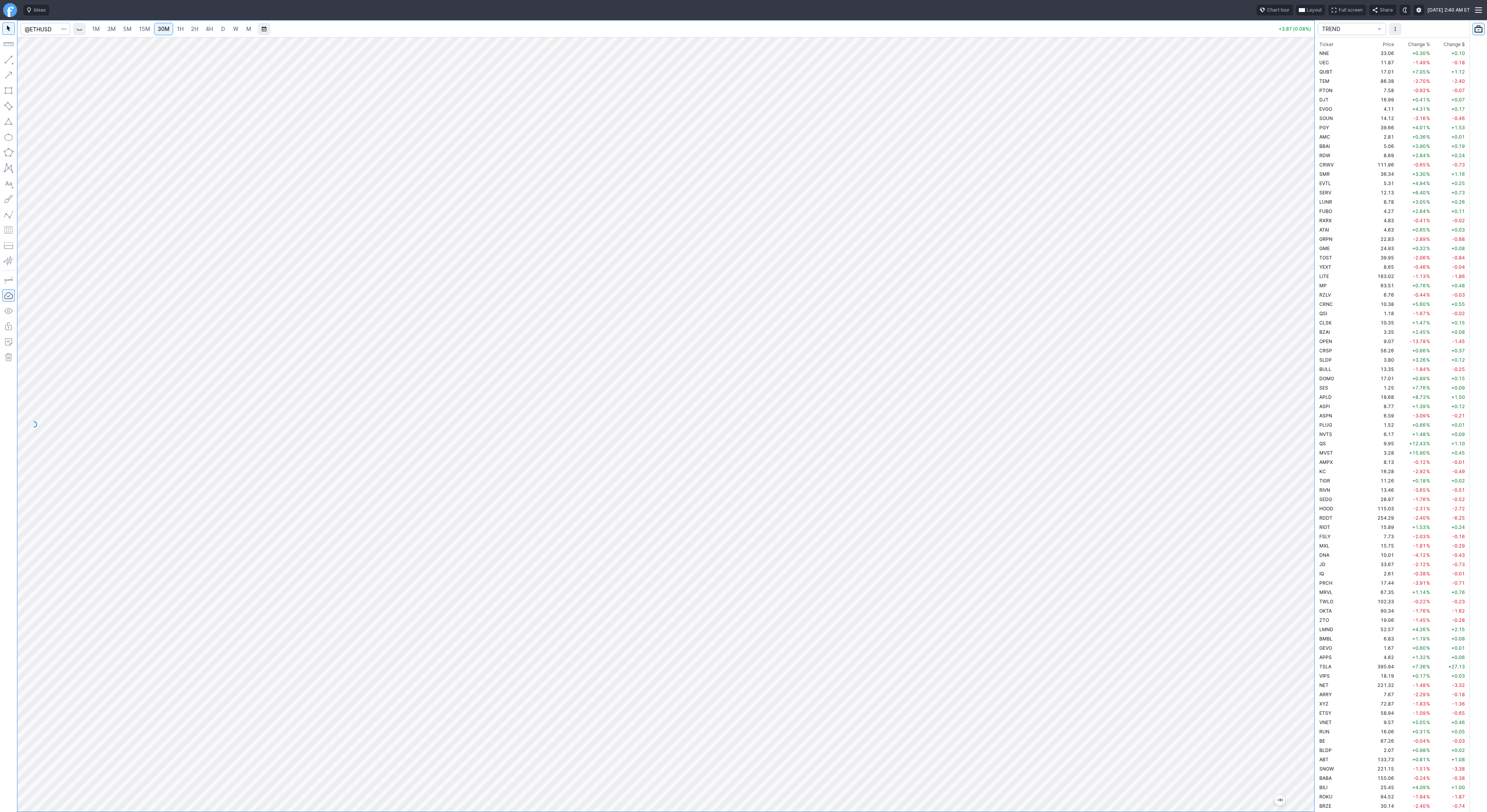
click at [233, 30] on span "W" at bounding box center [235, 29] width 5 height 7
drag, startPoint x: 1301, startPoint y: 221, endPoint x: 1300, endPoint y: 226, distance: 5.1
click at [1300, 226] on div at bounding box center [1306, 422] width 16 height 755
click at [223, 29] on span "D" at bounding box center [223, 29] width 4 height 7
click at [33, 24] on input "Search" at bounding box center [45, 29] width 50 height 12
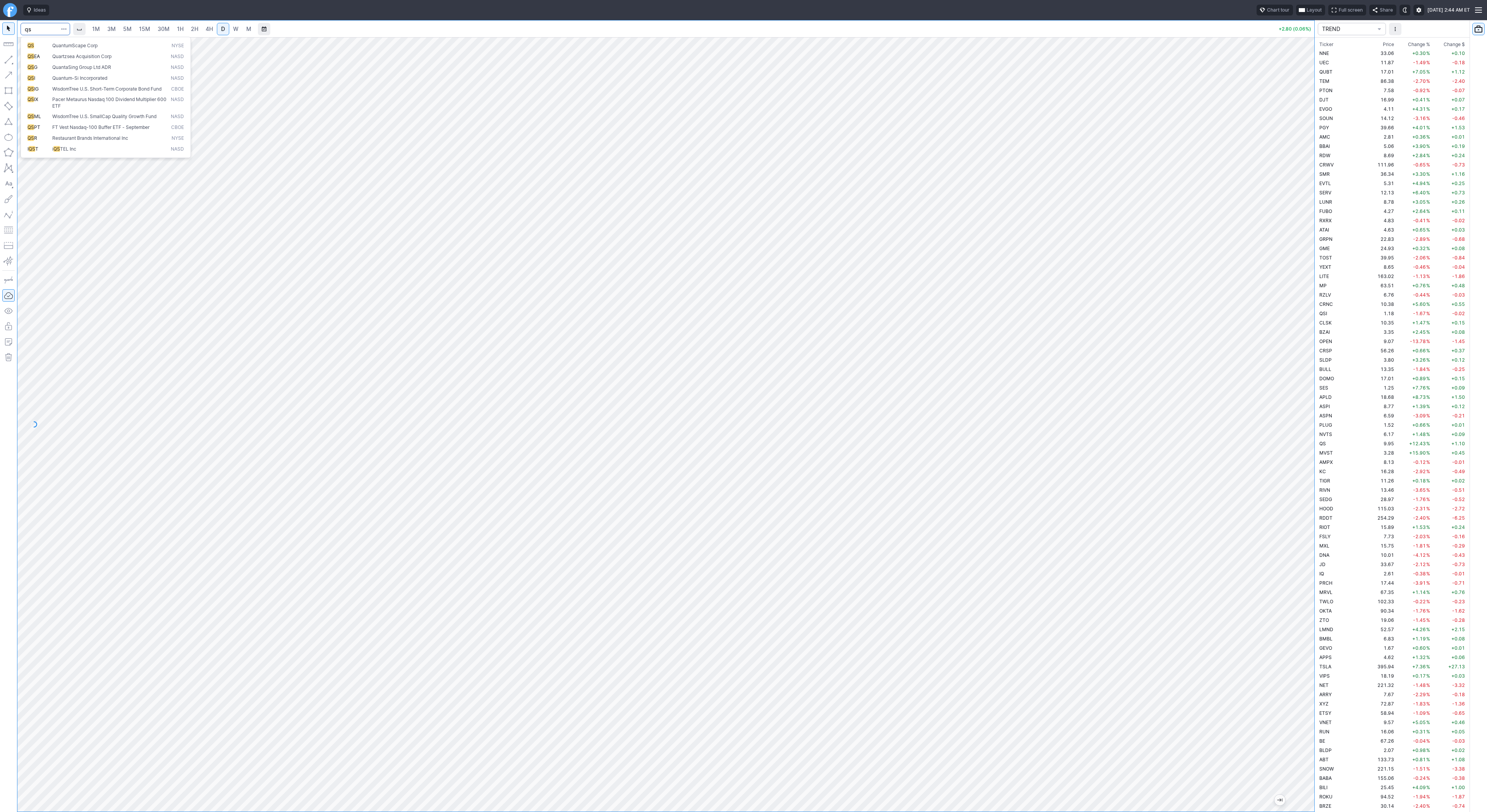
type input "qs"
click at [64, 46] on span "QuantumScape Corp" at bounding box center [75, 45] width 45 height 6
click at [239, 33] on link "W" at bounding box center [236, 29] width 12 height 12
click at [1336, 277] on td "RZLV" at bounding box center [1342, 276] width 49 height 9
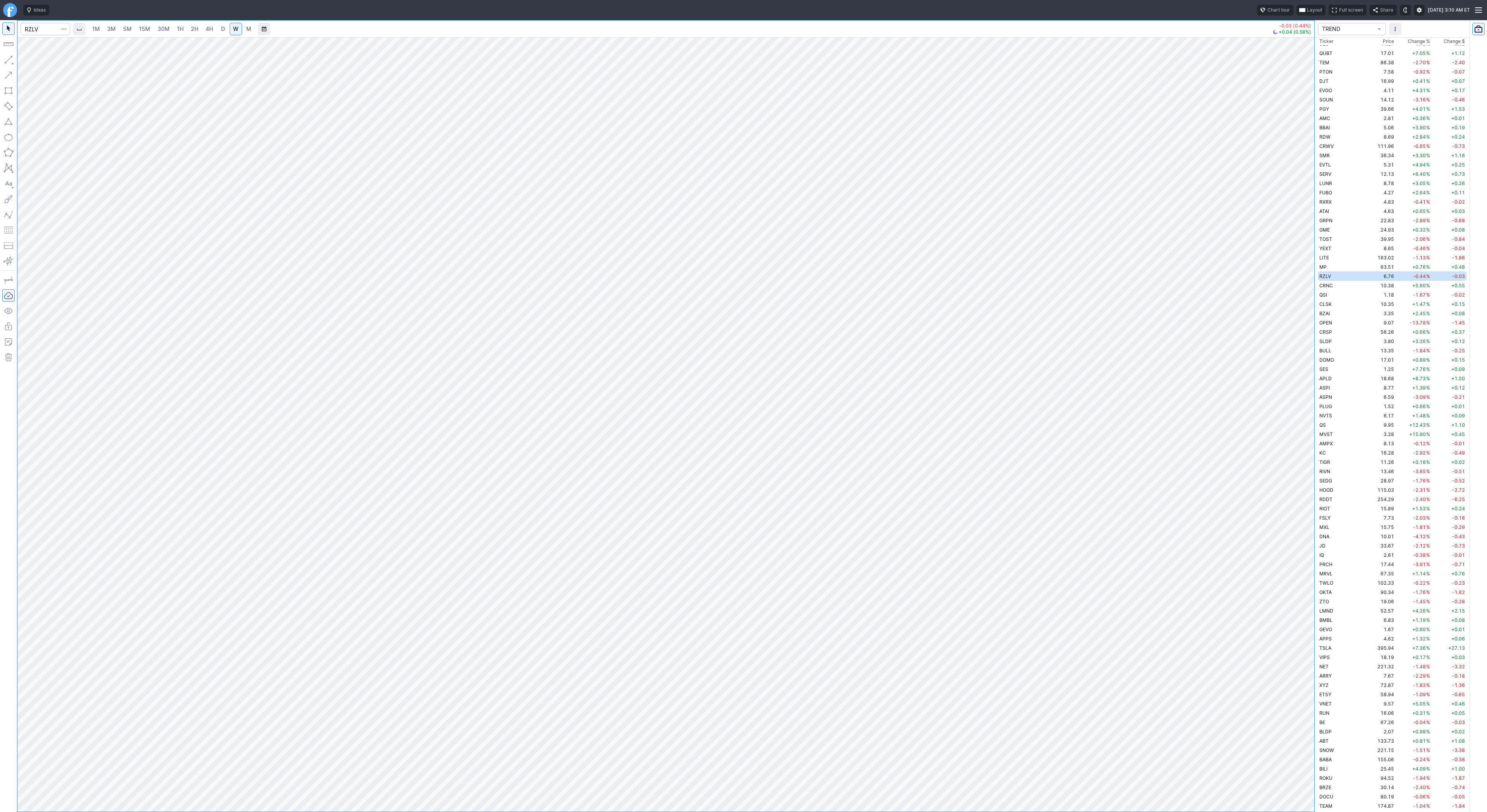
click at [221, 30] on span "D" at bounding box center [223, 29] width 4 height 7
drag, startPoint x: 1309, startPoint y: 339, endPoint x: 1335, endPoint y: 529, distance: 191.8
click at [1335, 529] on div "1M 3M 5M 15M 30M 1H 2H 4H D W M -0.03 (0.44%) +0.04 (0.58%) TREND Ticker Price …" at bounding box center [744, 416] width 1487 height 792
click at [1479, 30] on button "Portfolio watchlist" at bounding box center [1479, 29] width 12 height 12
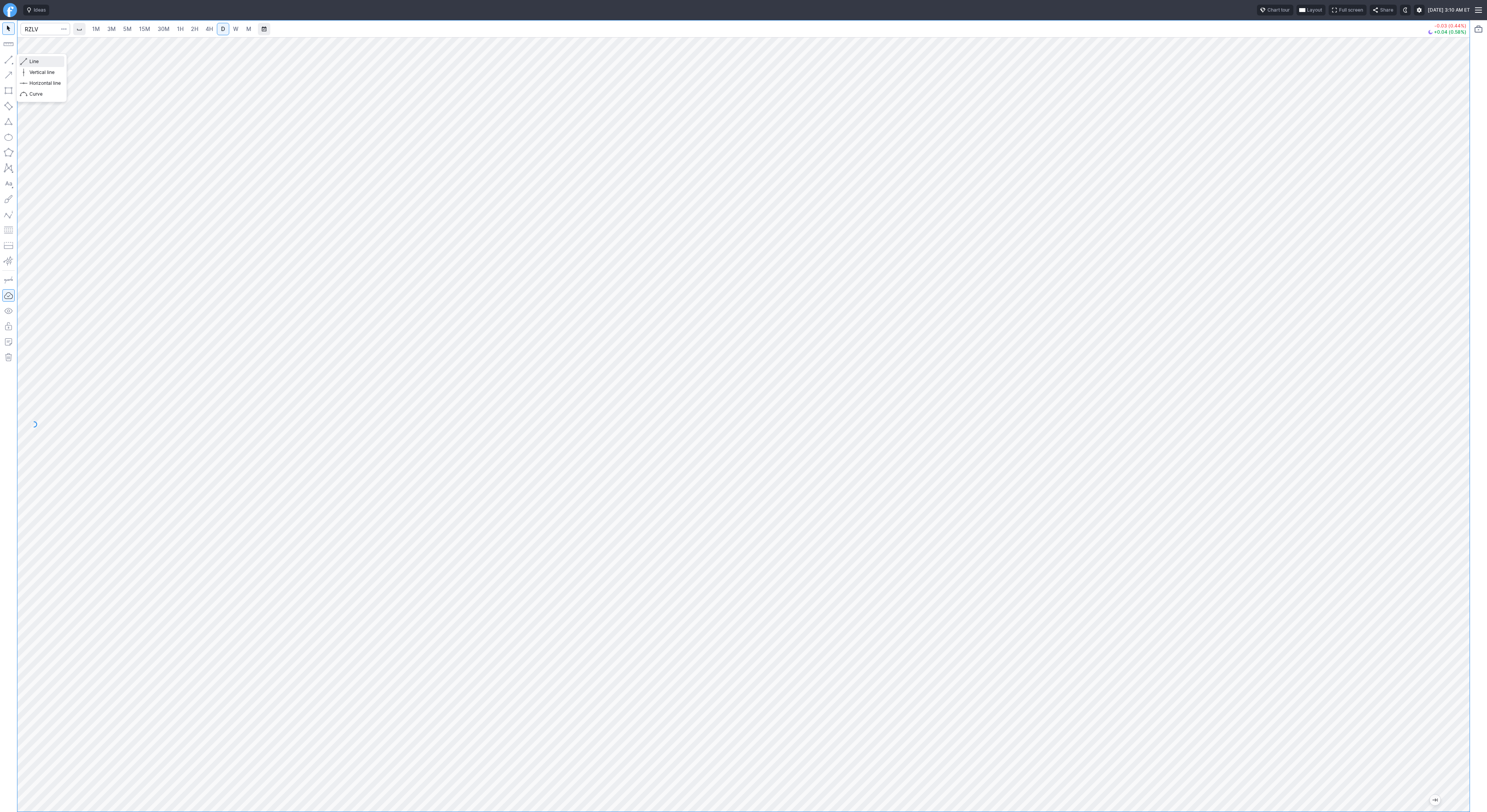
click at [33, 59] on span "Line" at bounding box center [45, 61] width 32 height 8
click at [45, 65] on span "Line" at bounding box center [45, 61] width 32 height 8
click at [34, 64] on span "Line" at bounding box center [45, 61] width 32 height 8
click at [44, 65] on span "Line" at bounding box center [45, 61] width 32 height 8
drag, startPoint x: 45, startPoint y: 59, endPoint x: 56, endPoint y: 84, distance: 27.3
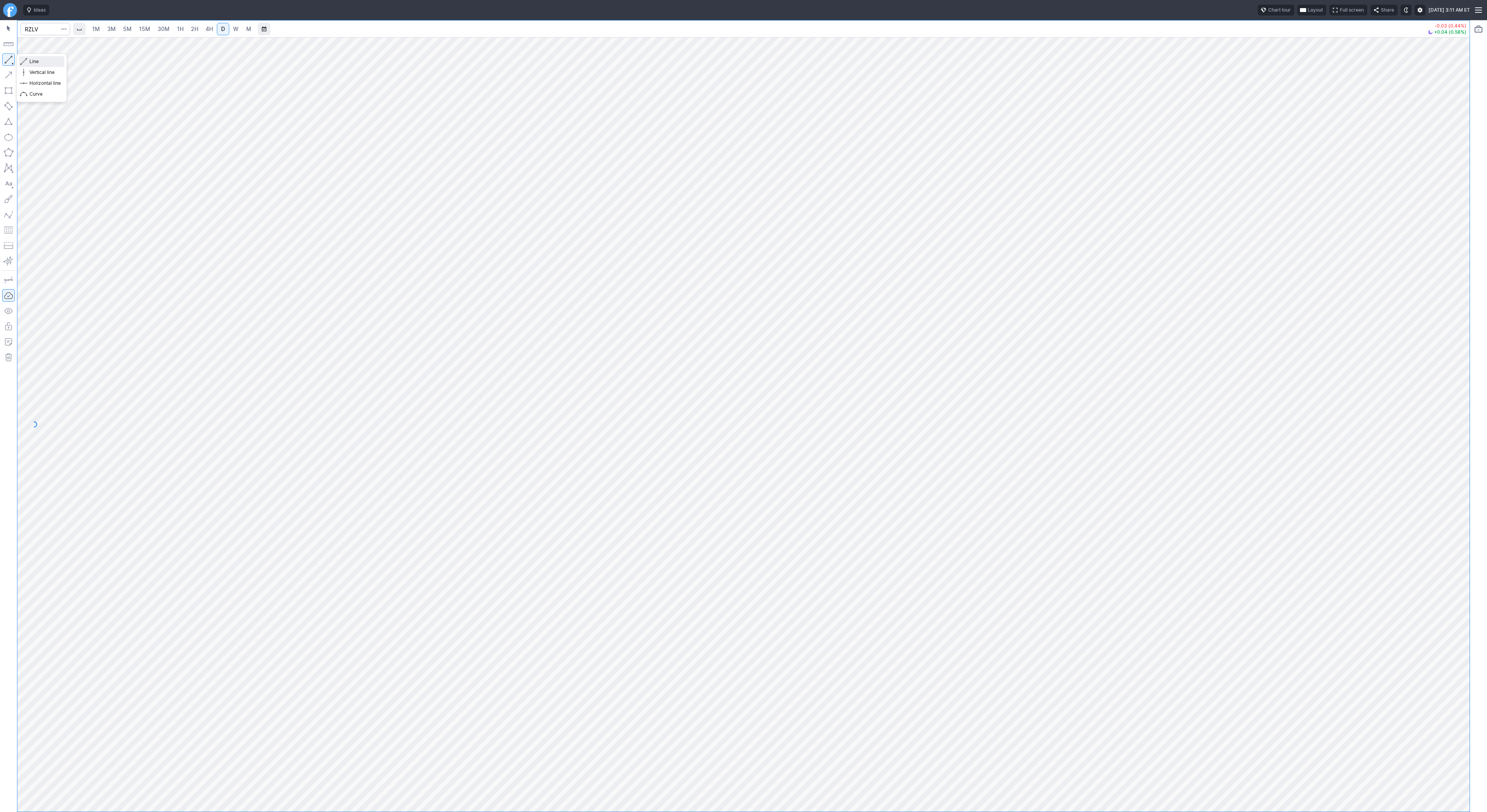
click at [44, 60] on span "Line" at bounding box center [45, 61] width 32 height 8
click at [38, 62] on span "Line" at bounding box center [45, 61] width 32 height 8
click at [44, 30] on input "Search" at bounding box center [45, 29] width 50 height 12
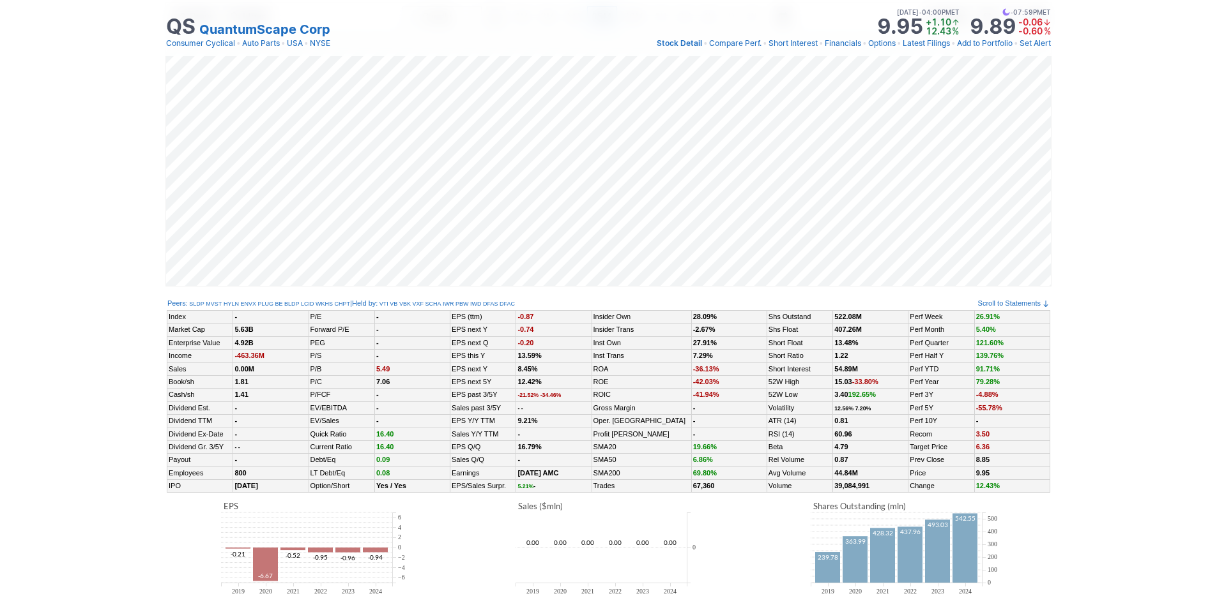
scroll to position [40, 0]
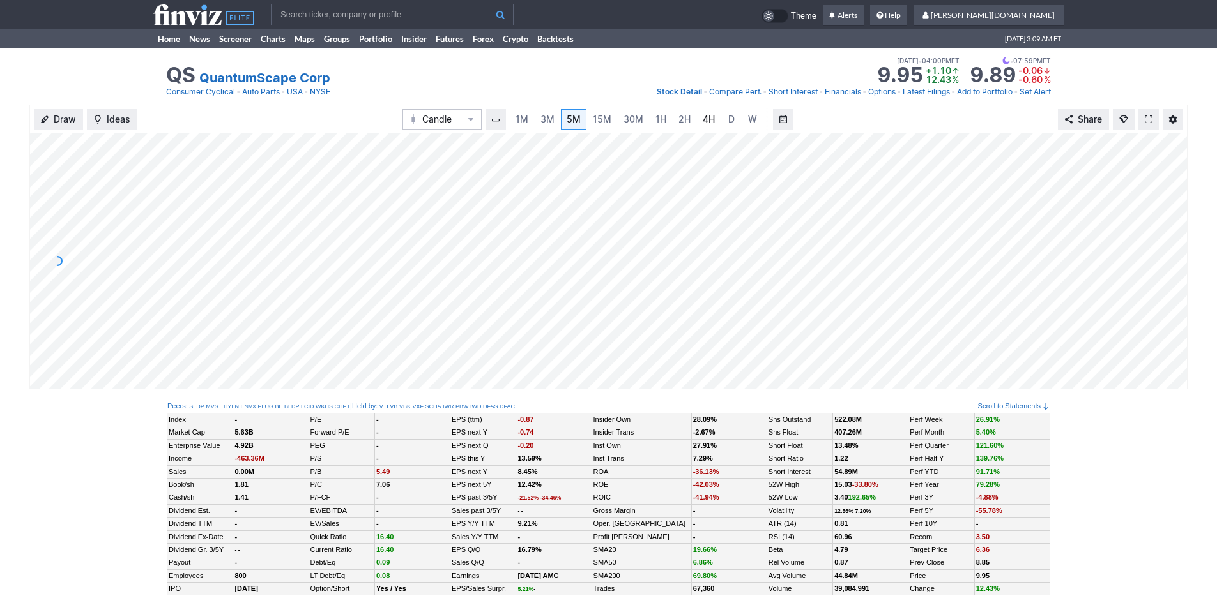
click at [702, 125] on span "4H" at bounding box center [708, 119] width 12 height 11
